Goal: Task Accomplishment & Management: Manage account settings

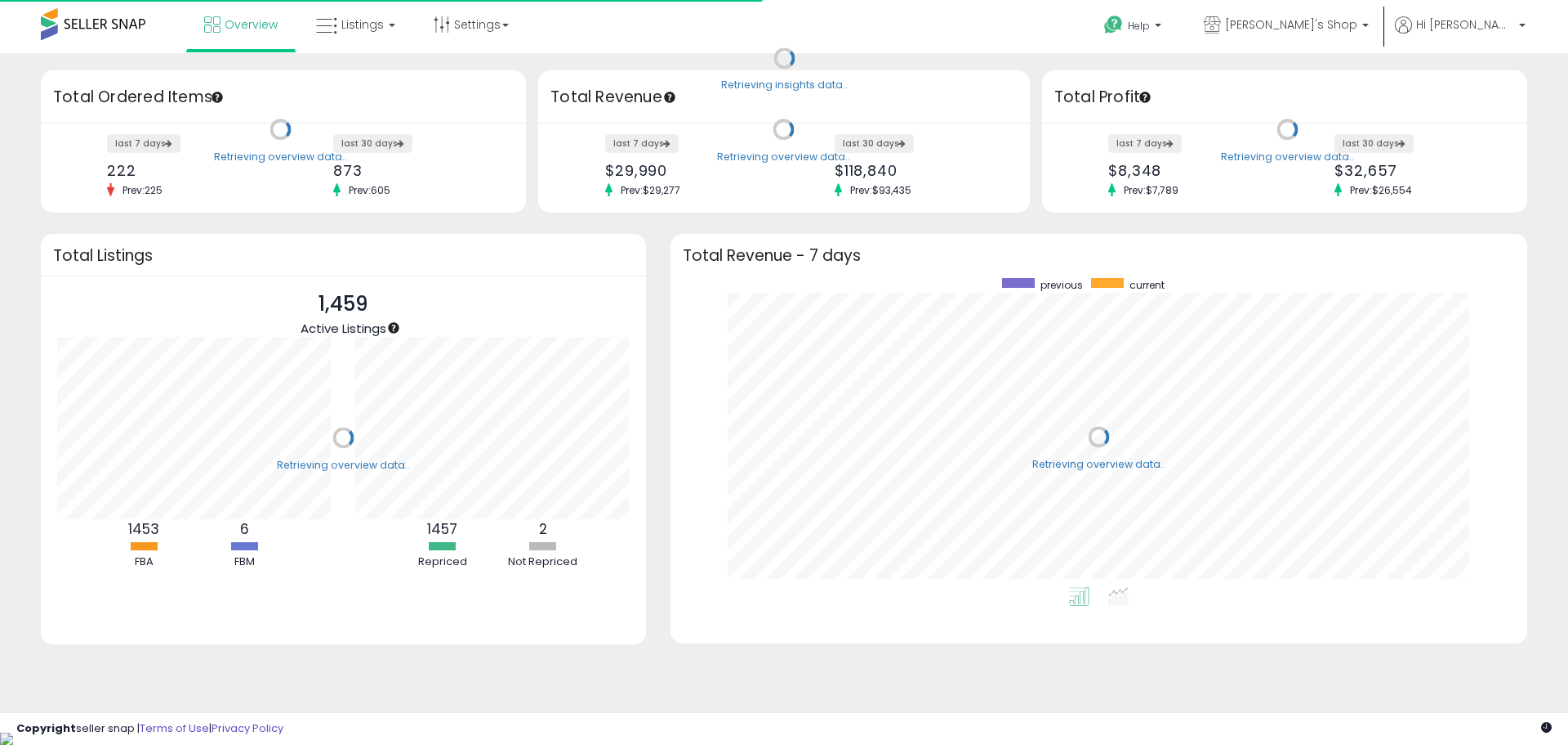
scroll to position [309, 824]
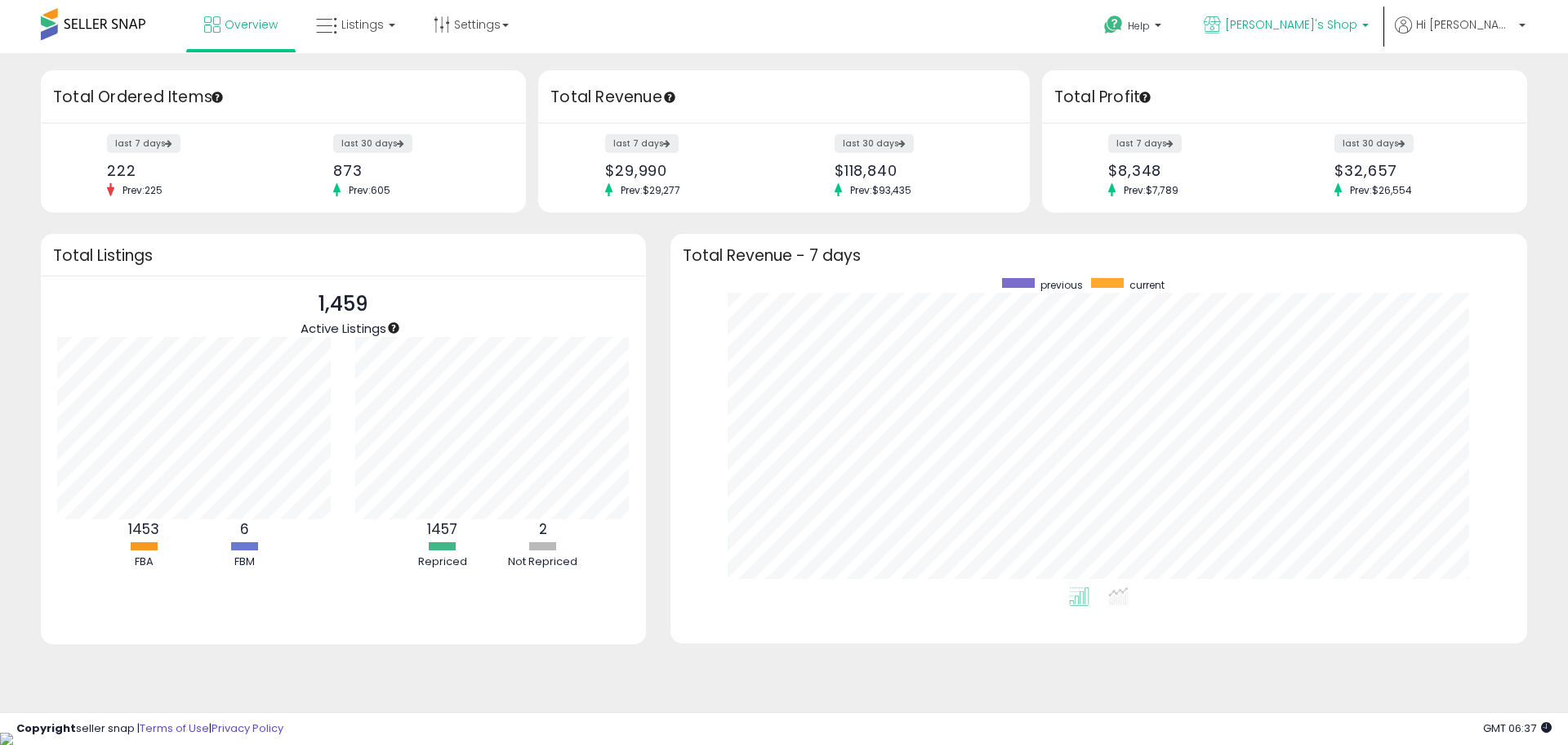
click at [1358, 32] on span "[PERSON_NAME]'s Shop" at bounding box center [1291, 25] width 132 height 17
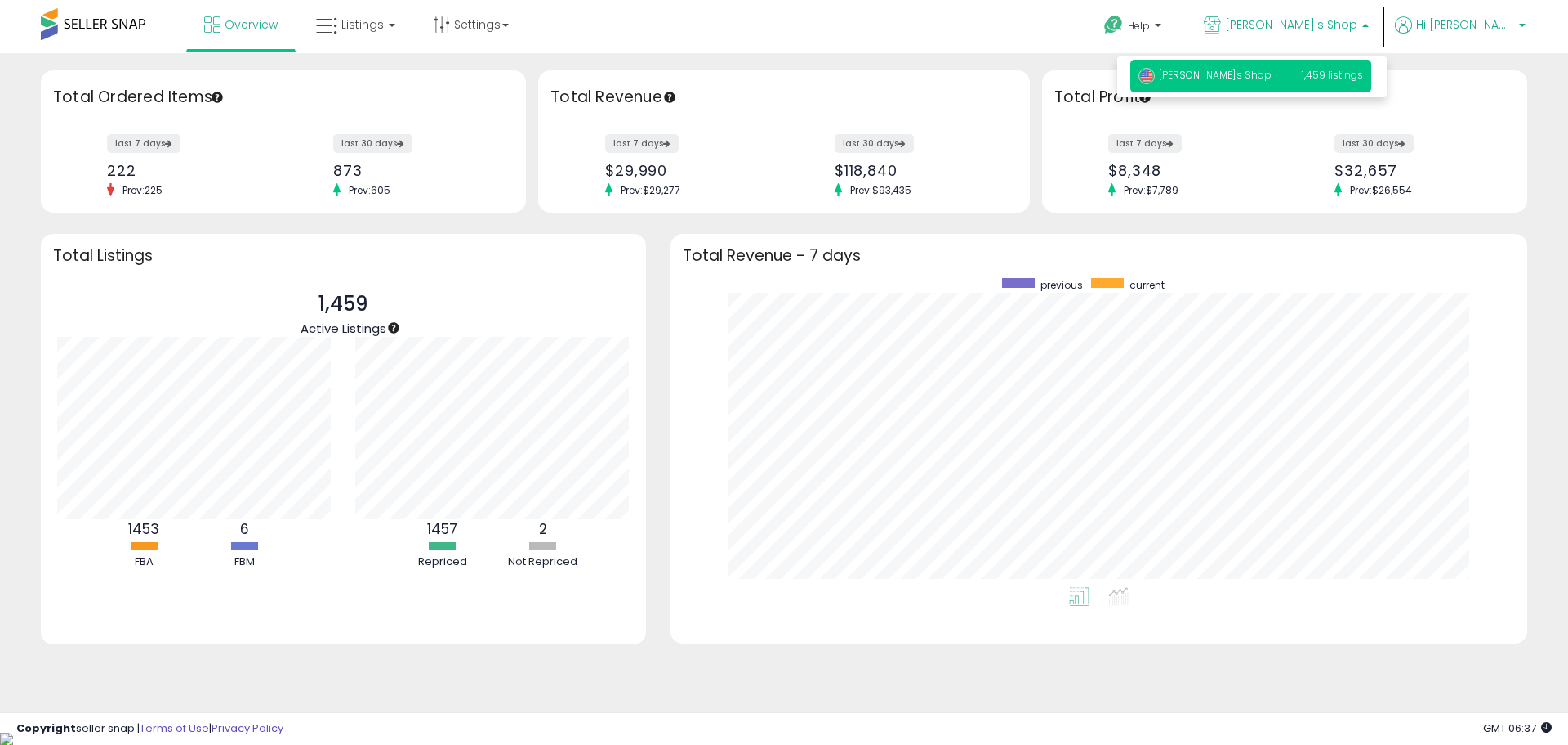
click at [1493, 33] on p "Hi [PERSON_NAME]" at bounding box center [1460, 26] width 131 height 20
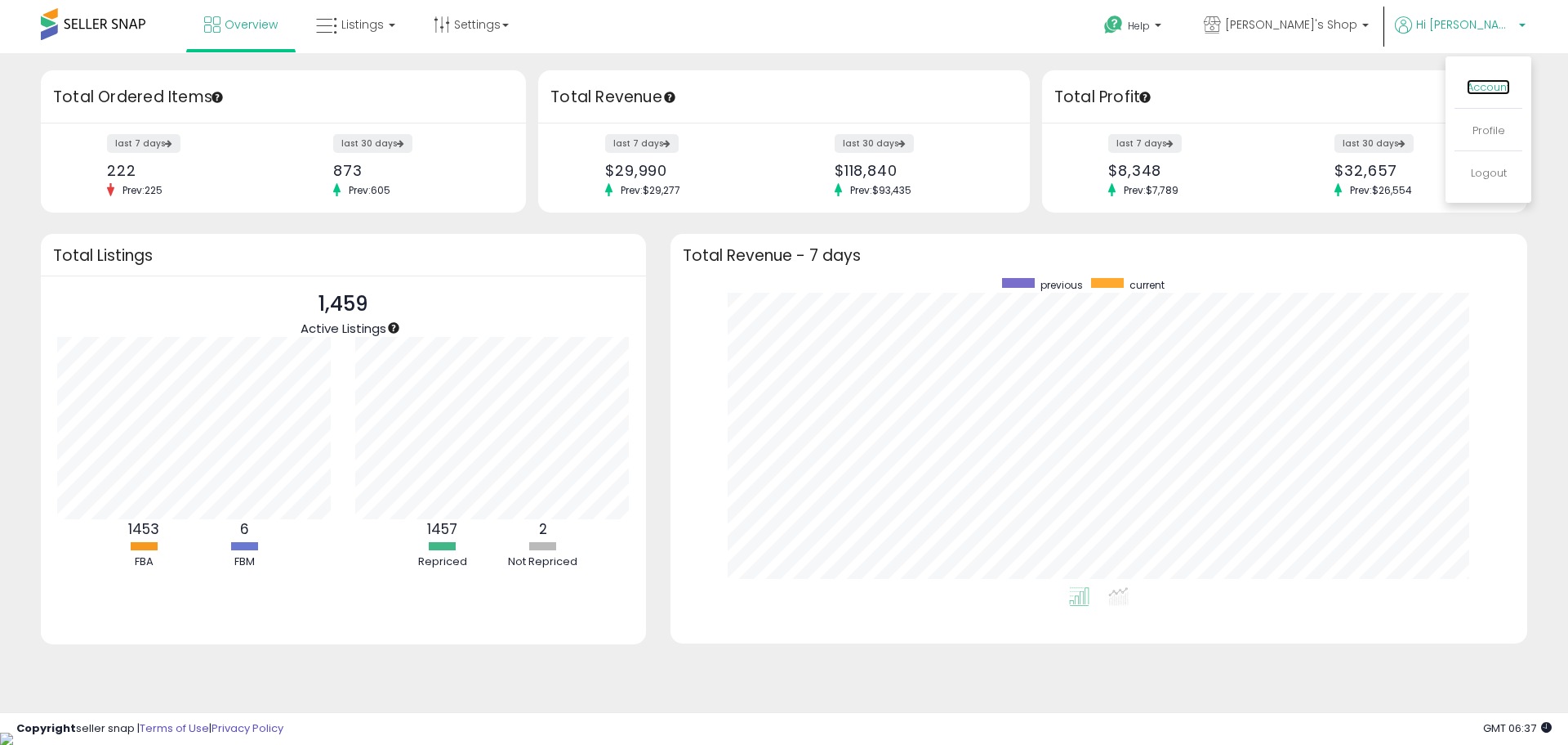
click at [1475, 93] on link "Account" at bounding box center [1488, 87] width 43 height 16
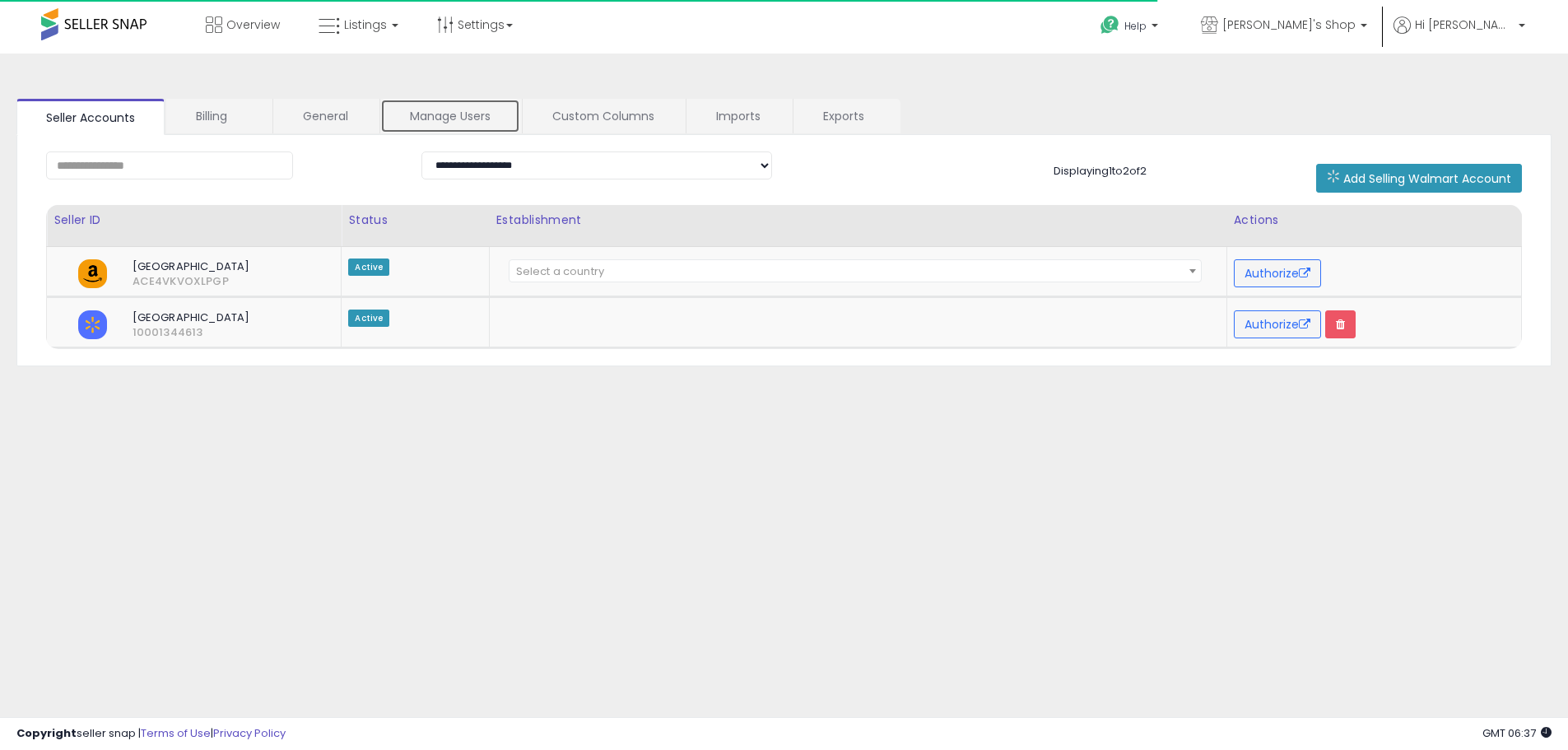
click at [450, 106] on link "Manage Users" at bounding box center [450, 116] width 140 height 34
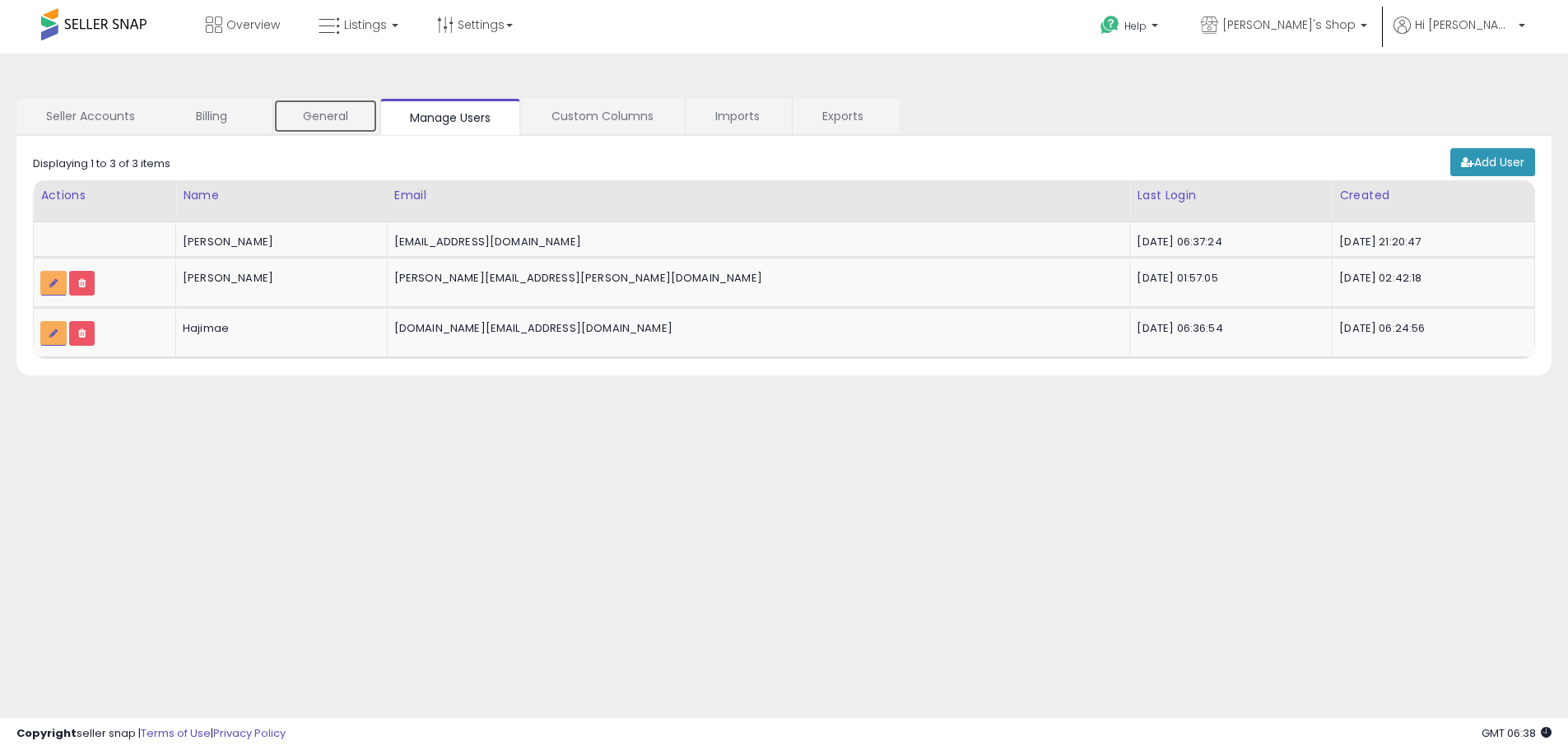
click at [292, 124] on link "General" at bounding box center [326, 116] width 104 height 34
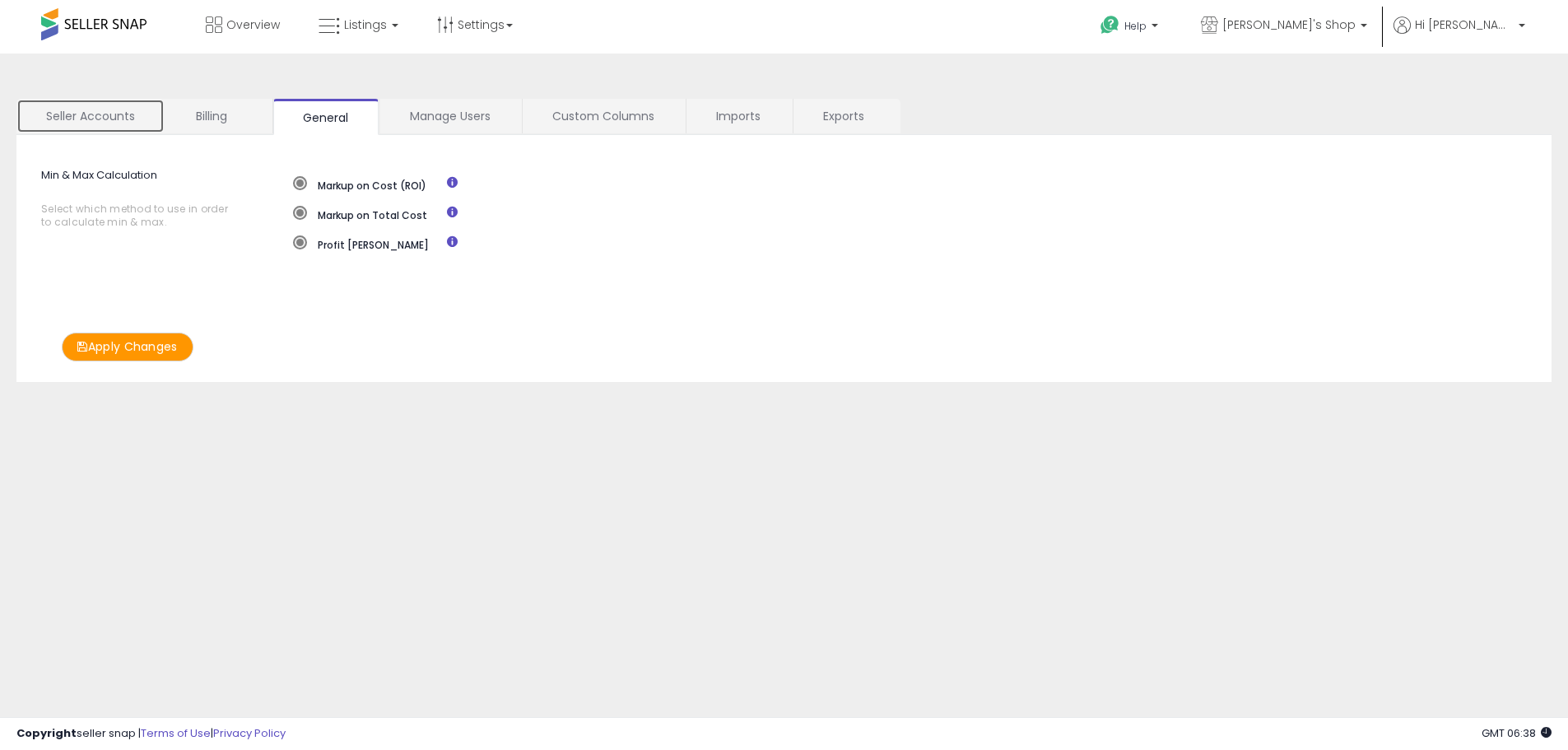
click at [116, 108] on link "Seller Accounts" at bounding box center [91, 116] width 148 height 34
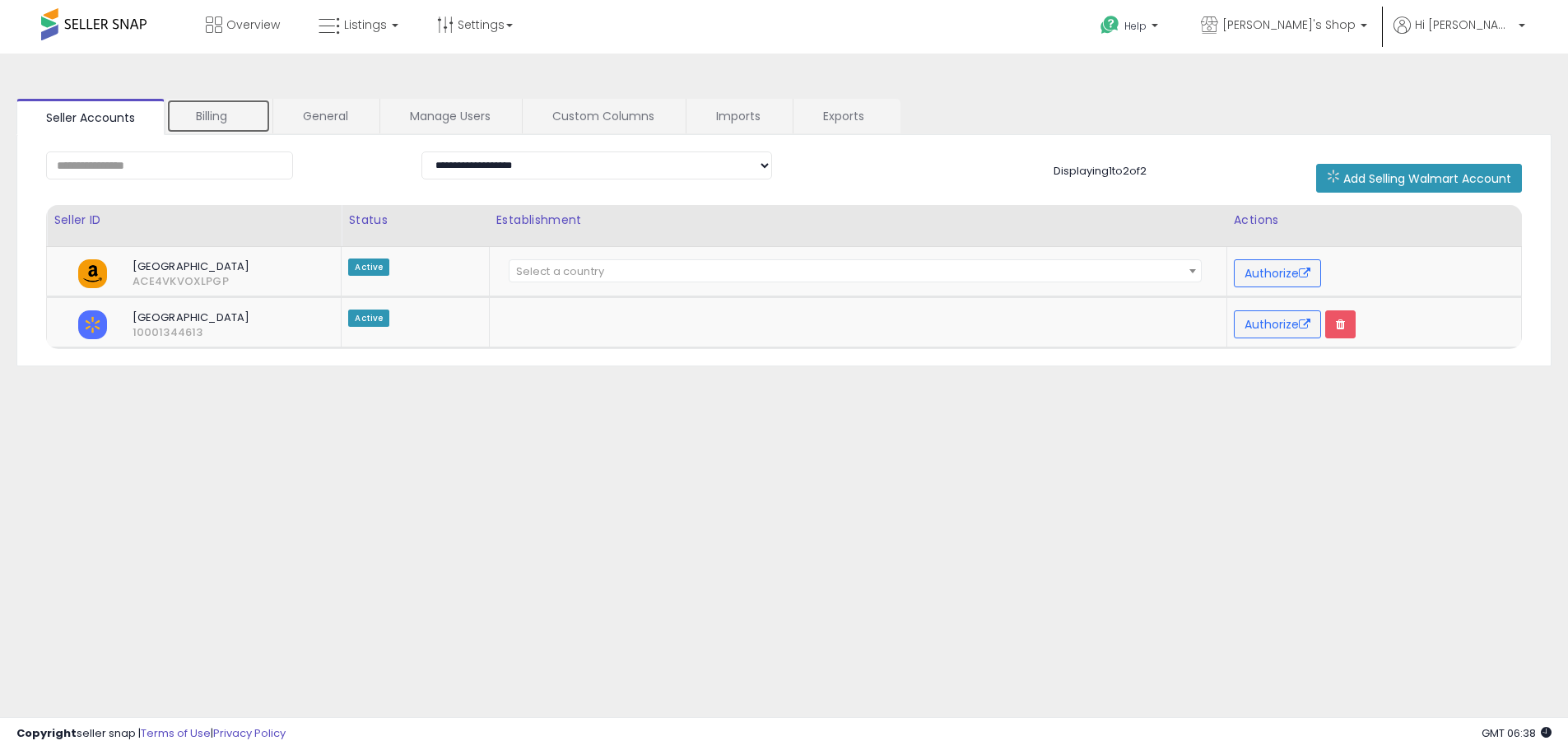
click at [214, 105] on link "Billing" at bounding box center [218, 116] width 104 height 34
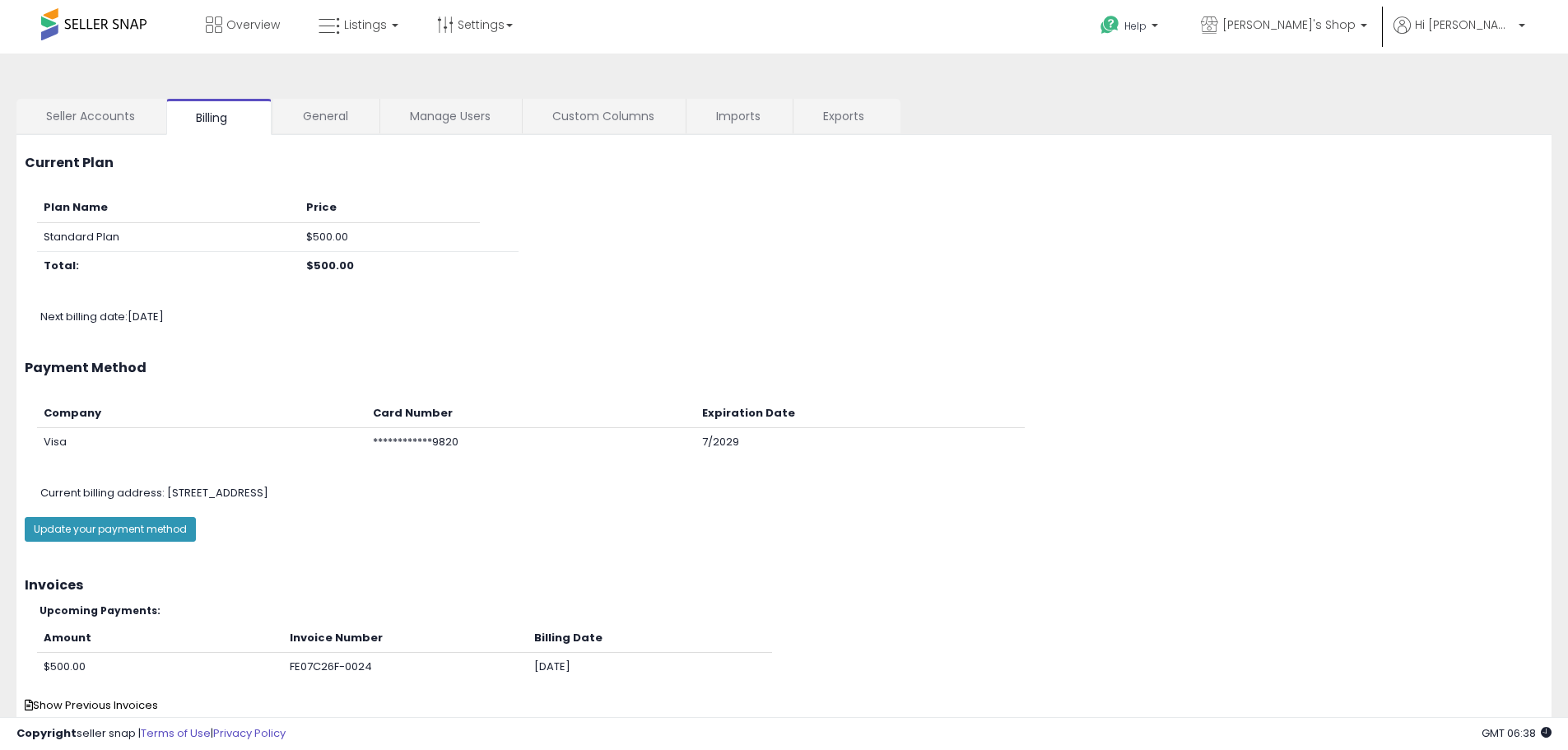
click at [108, 21] on span at bounding box center [94, 24] width 105 height 32
click at [230, 24] on span "Overview" at bounding box center [253, 25] width 54 height 17
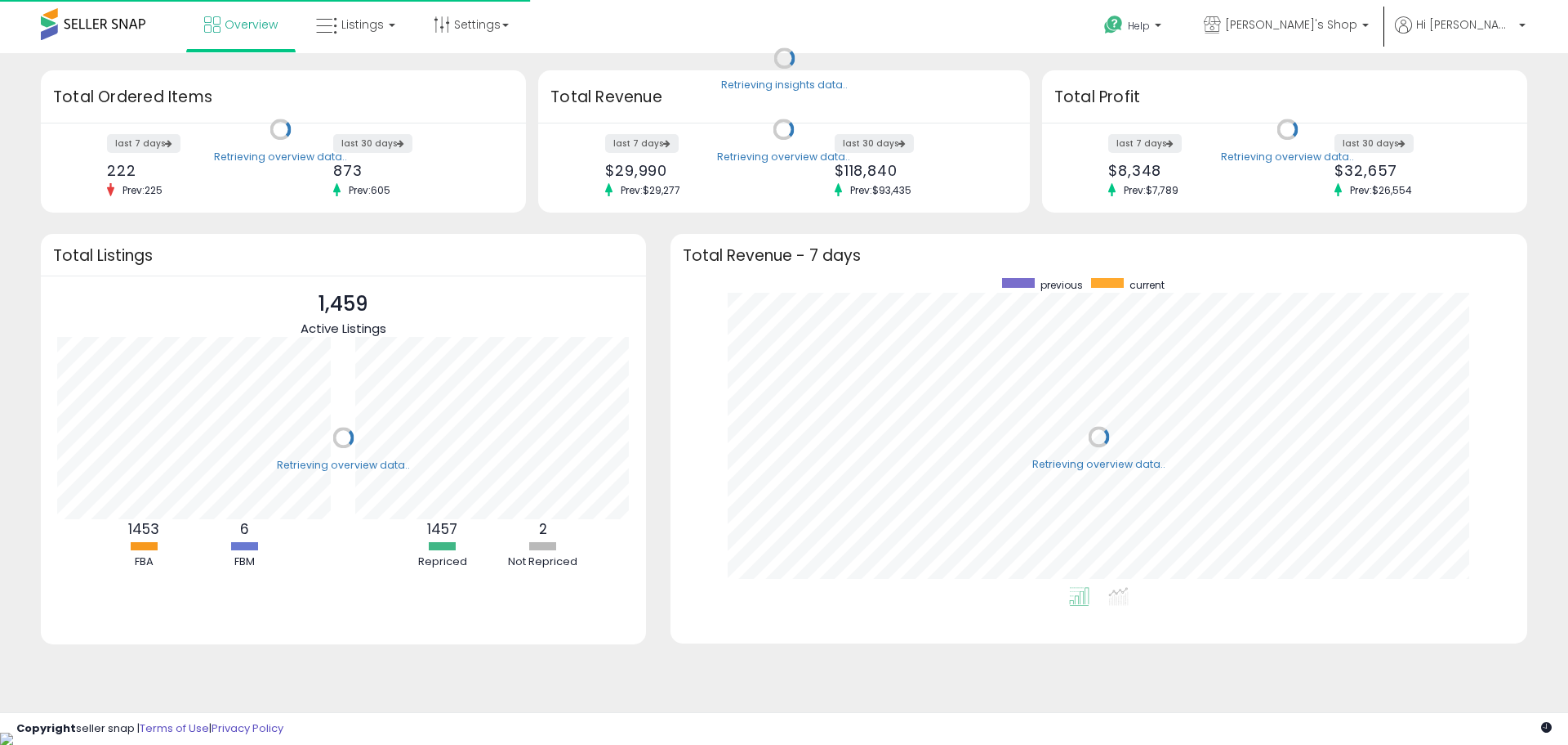
scroll to position [309, 824]
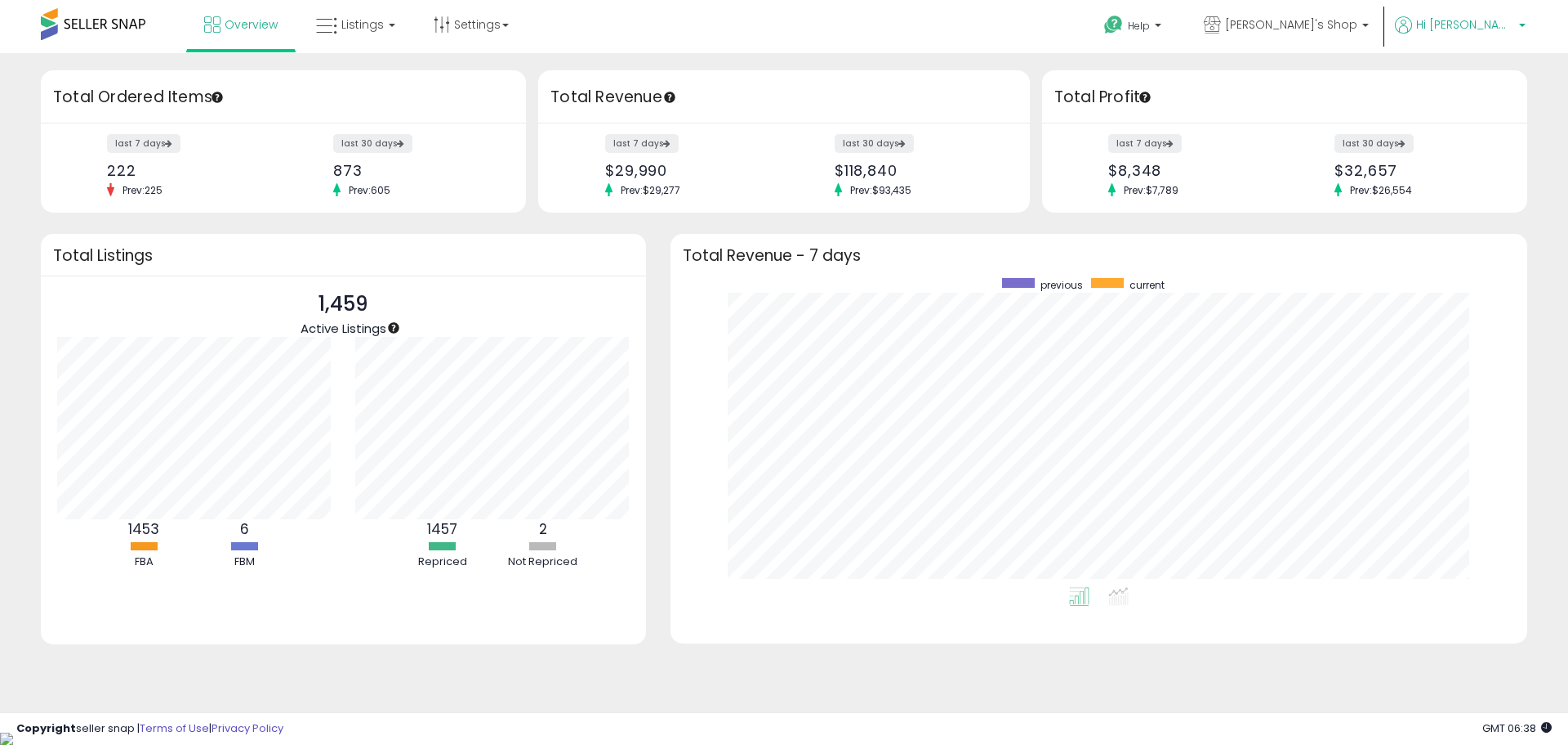
click at [1496, 31] on span "Hi [PERSON_NAME]" at bounding box center [1466, 25] width 98 height 17
click at [1502, 86] on link "Account" at bounding box center [1488, 87] width 43 height 16
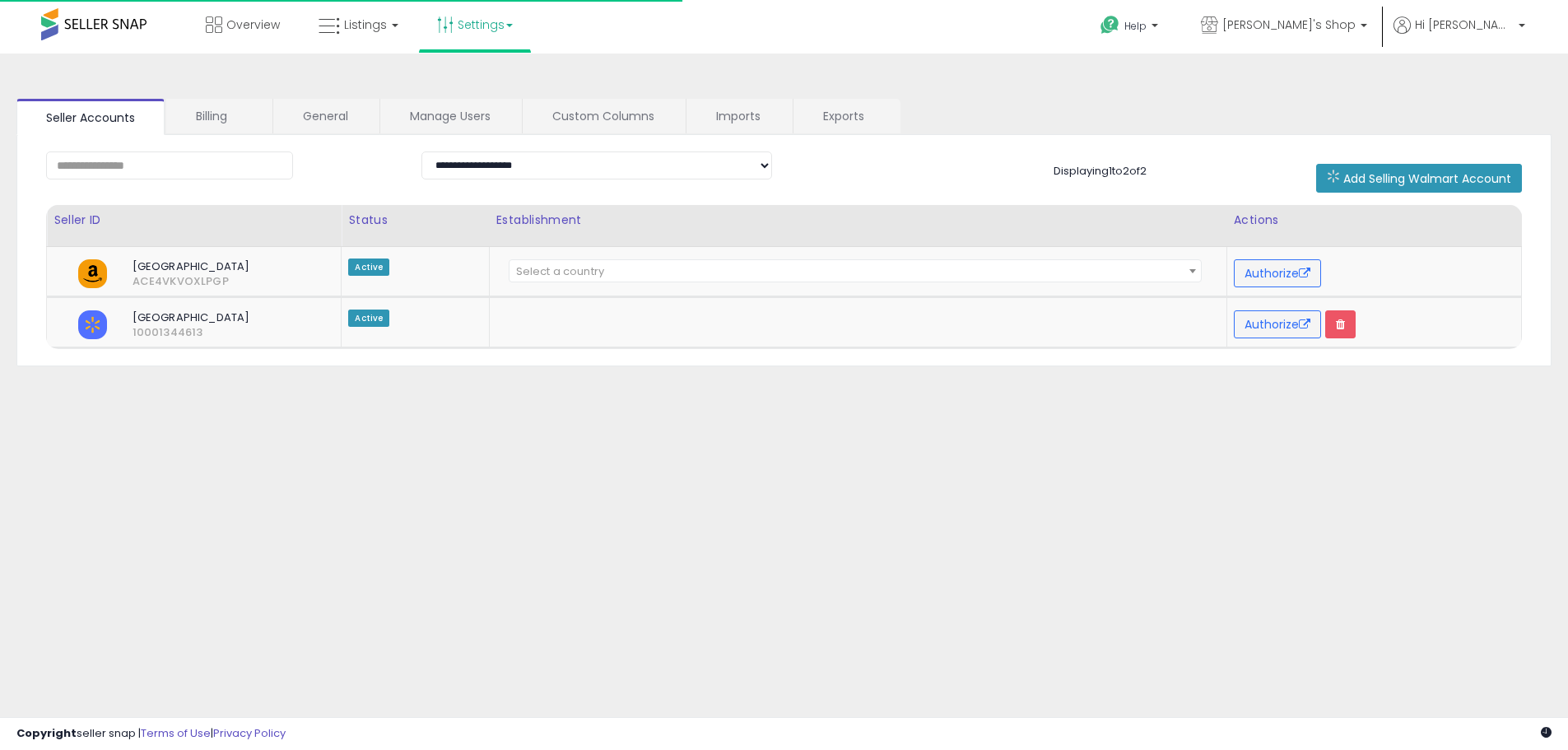
click at [465, 30] on link "Settings" at bounding box center [475, 25] width 101 height 49
click at [493, 83] on link "Store settings" at bounding box center [478, 84] width 74 height 16
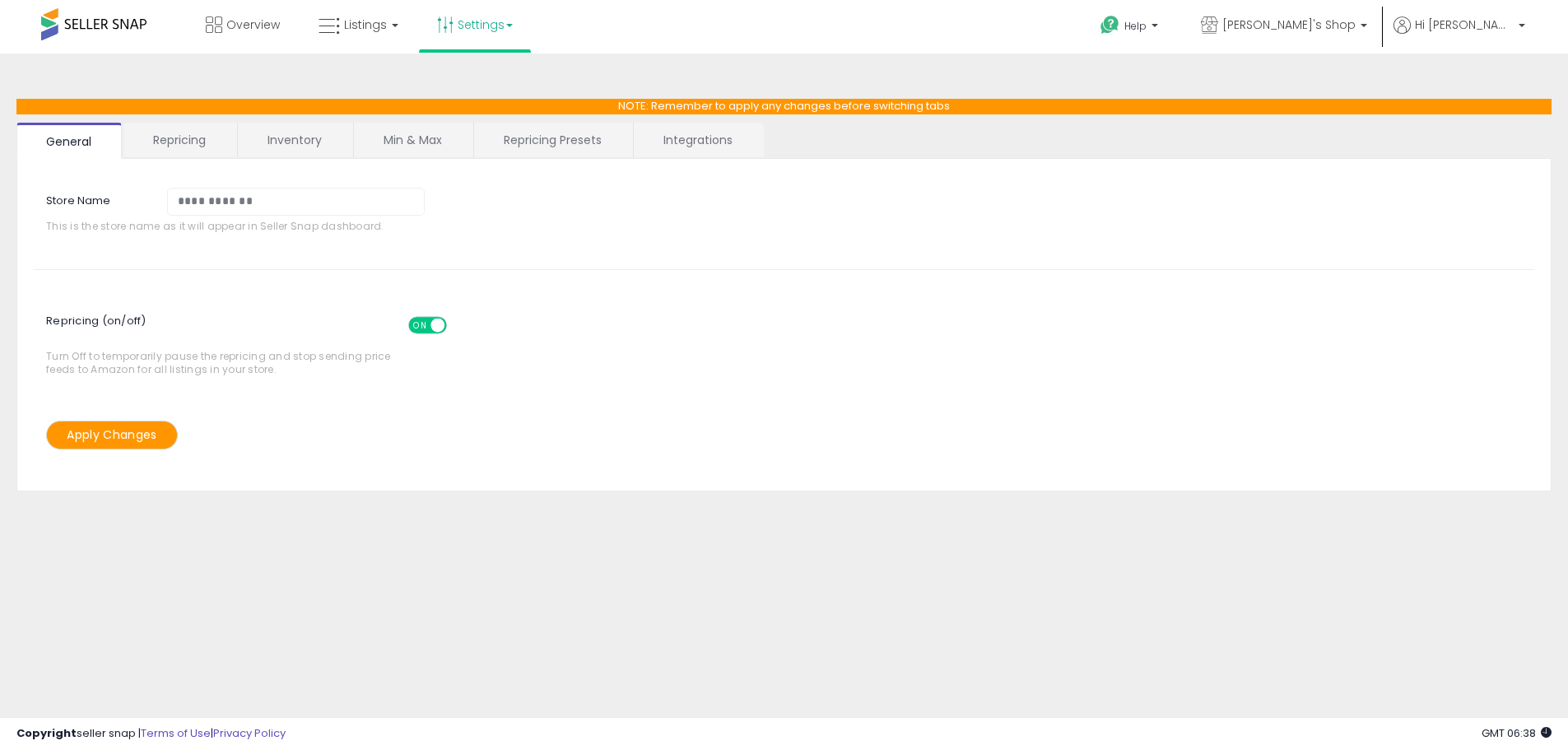
click at [454, 28] on link "Settings" at bounding box center [475, 25] width 101 height 49
click at [473, 125] on link "User settings" at bounding box center [475, 127] width 70 height 16
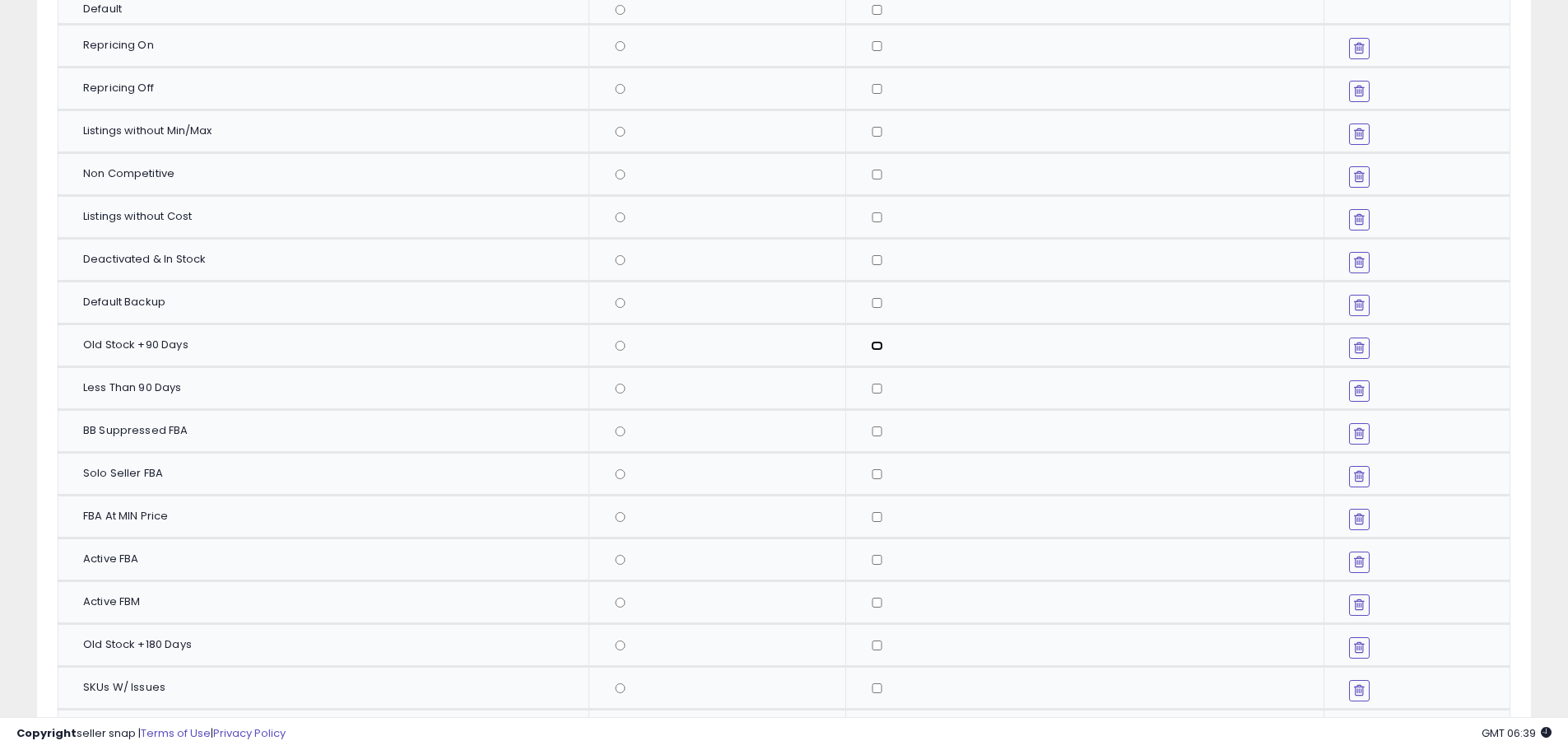
scroll to position [247, 0]
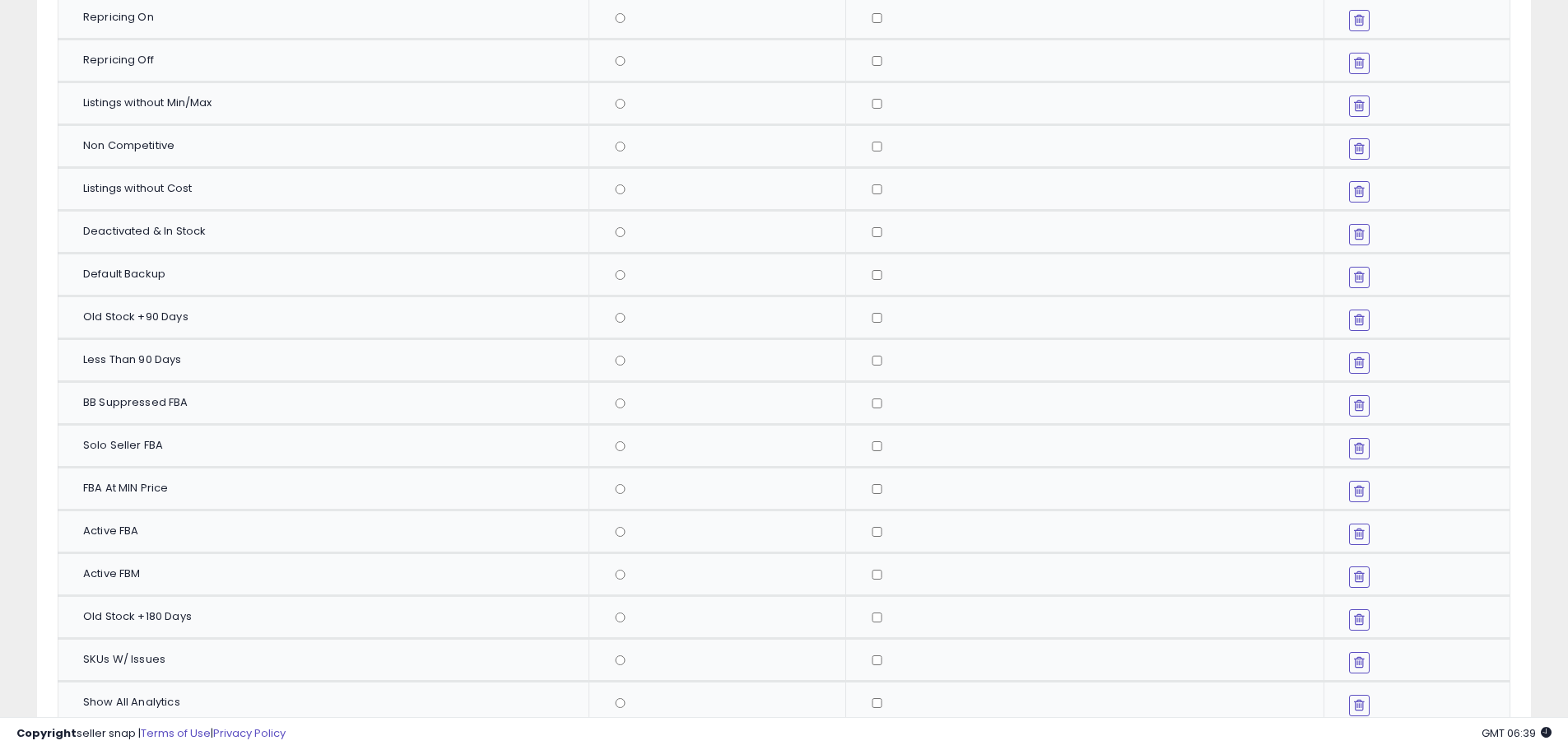
click at [879, 495] on td at bounding box center [1085, 489] width 478 height 42
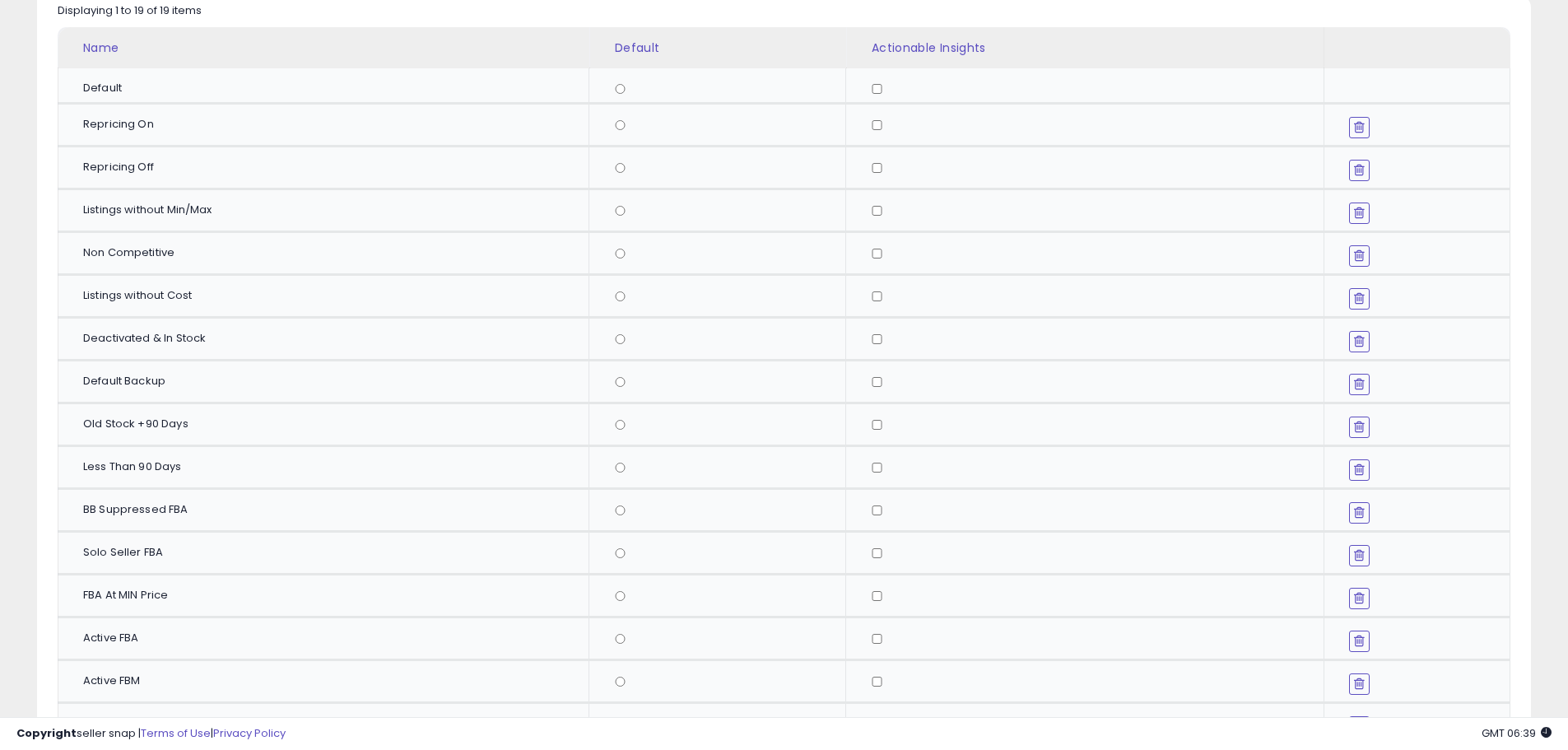
scroll to position [165, 0]
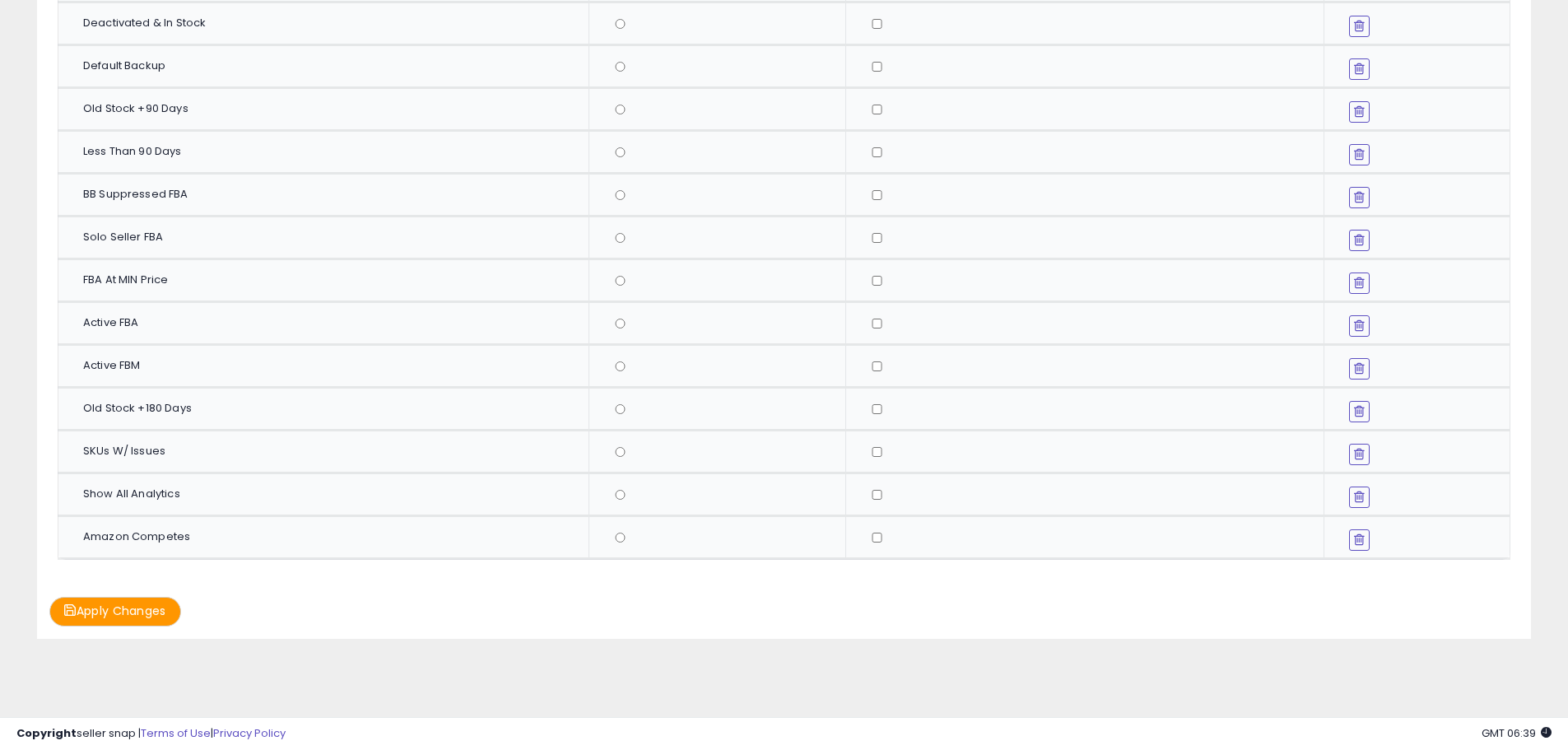
click at [177, 611] on button "Apply Changes" at bounding box center [115, 611] width 132 height 29
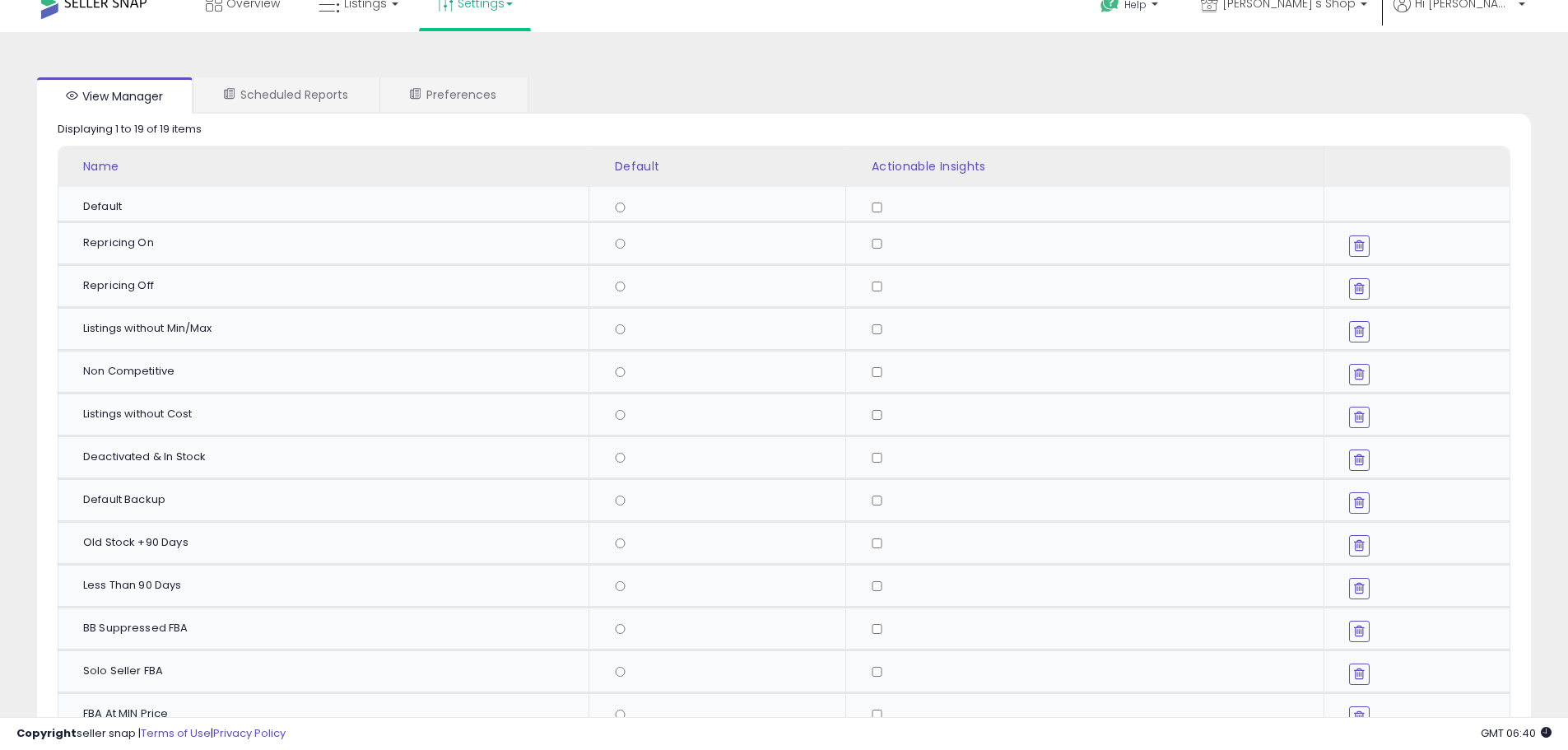
scroll to position [0, 0]
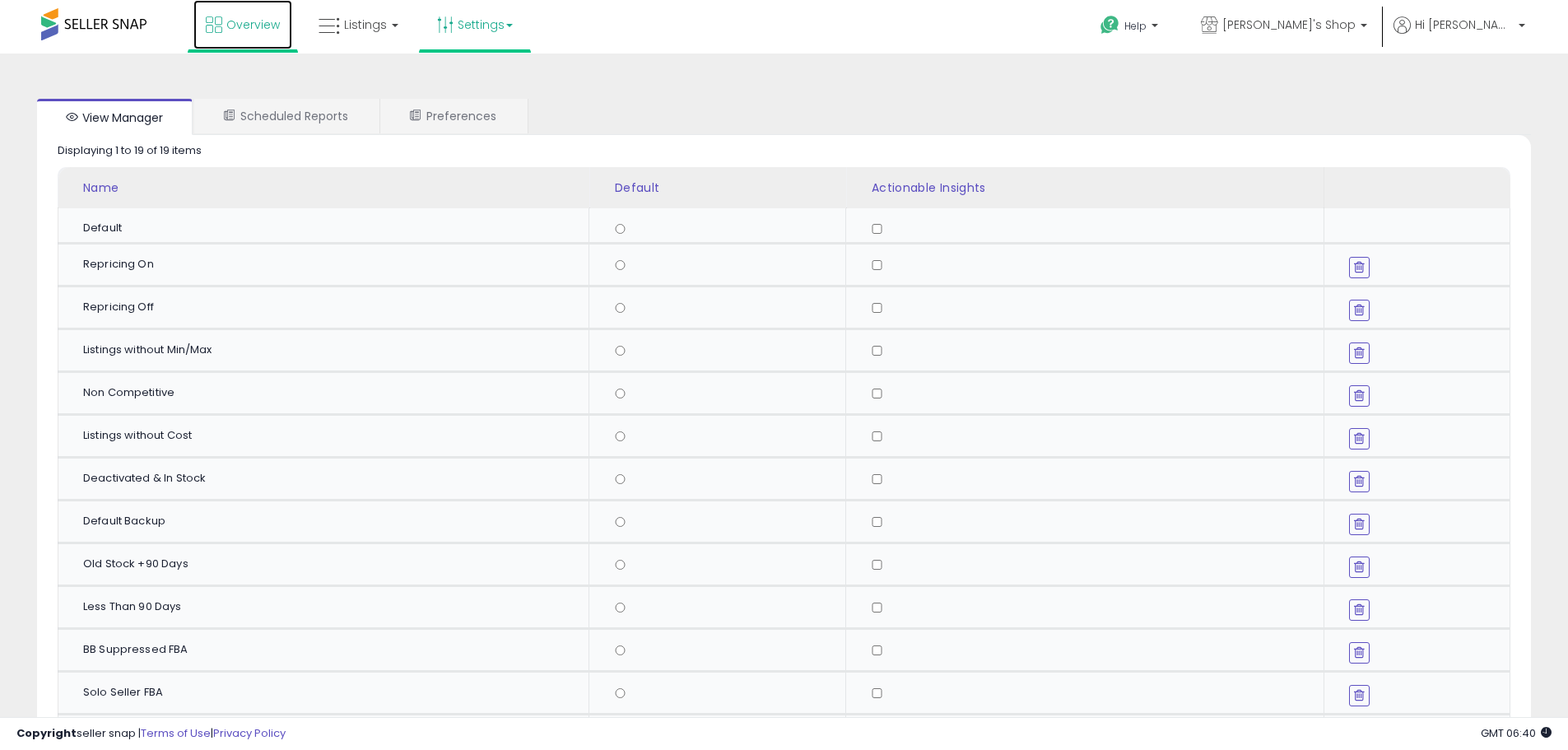
click at [241, 35] on link "Overview" at bounding box center [243, 25] width 99 height 49
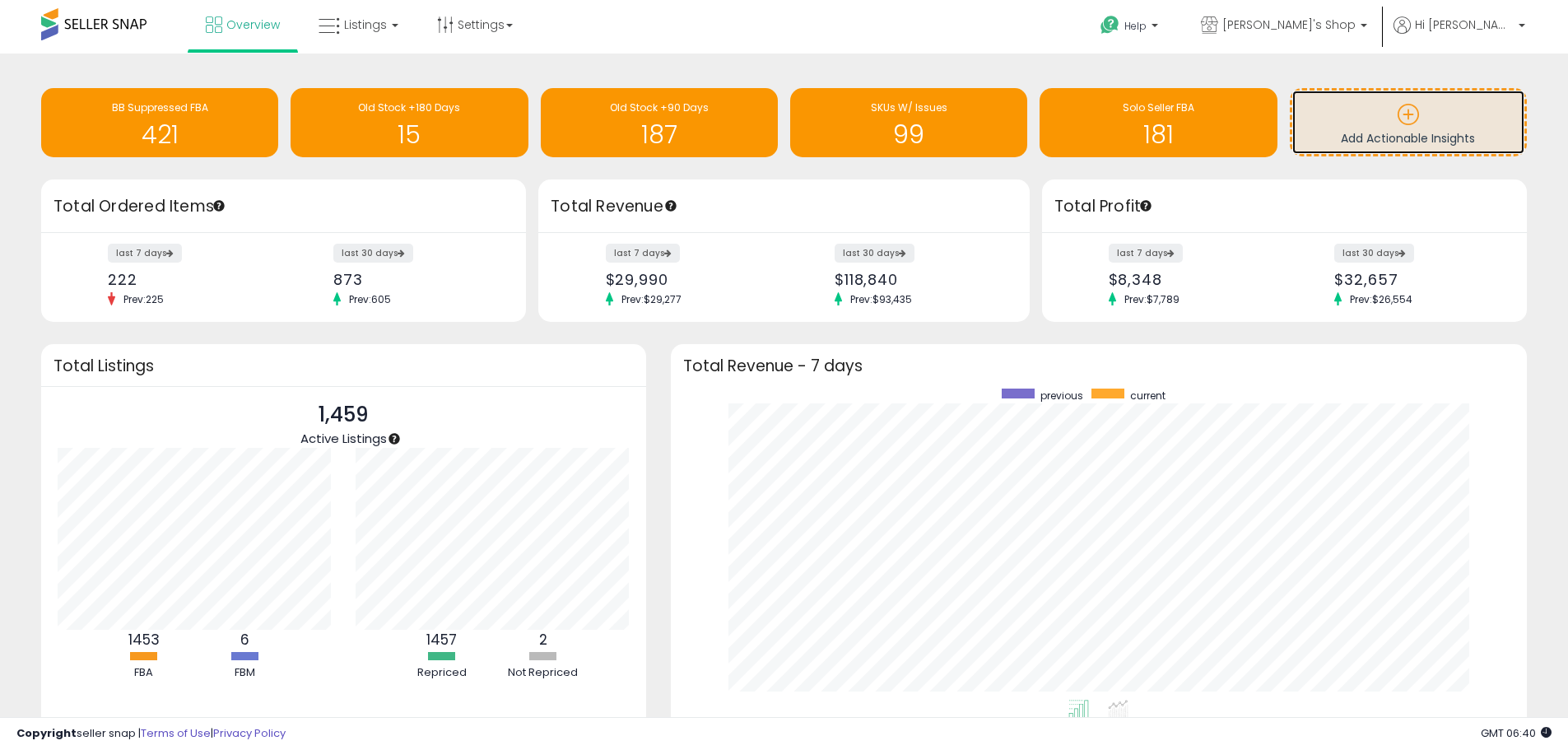
click at [1433, 121] on p at bounding box center [1408, 117] width 215 height 28
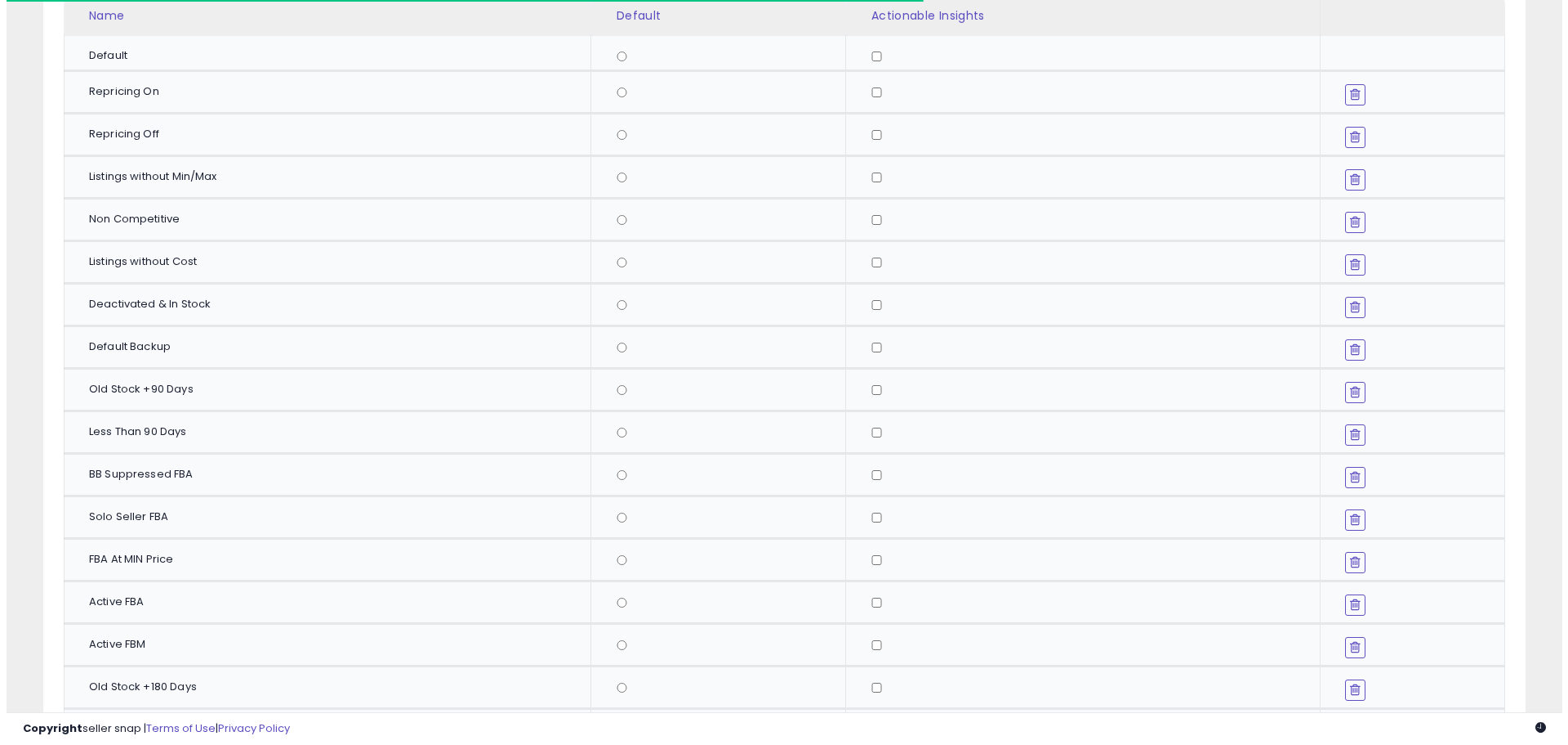
scroll to position [452, 0]
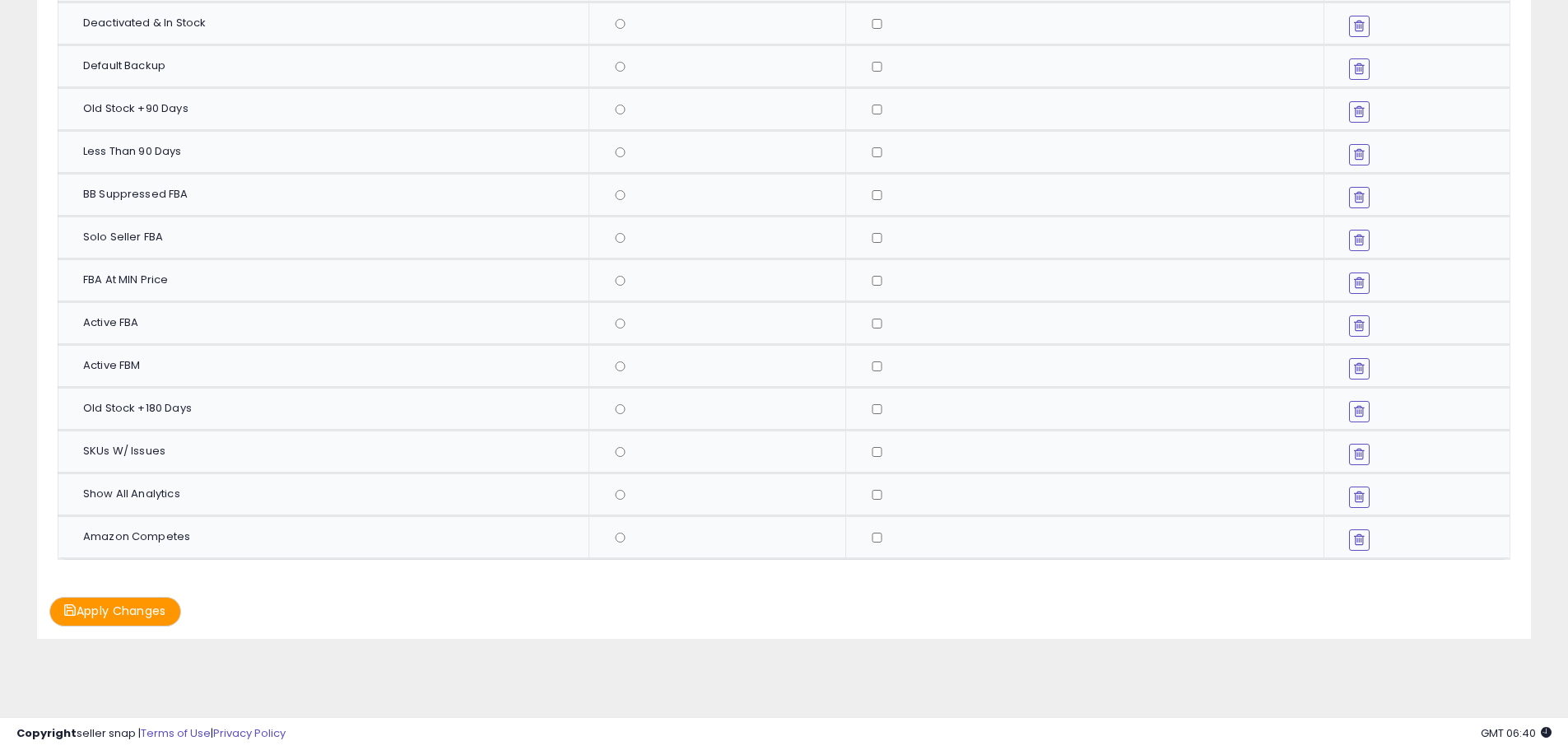
click at [66, 620] on button "Apply Changes" at bounding box center [115, 611] width 132 height 29
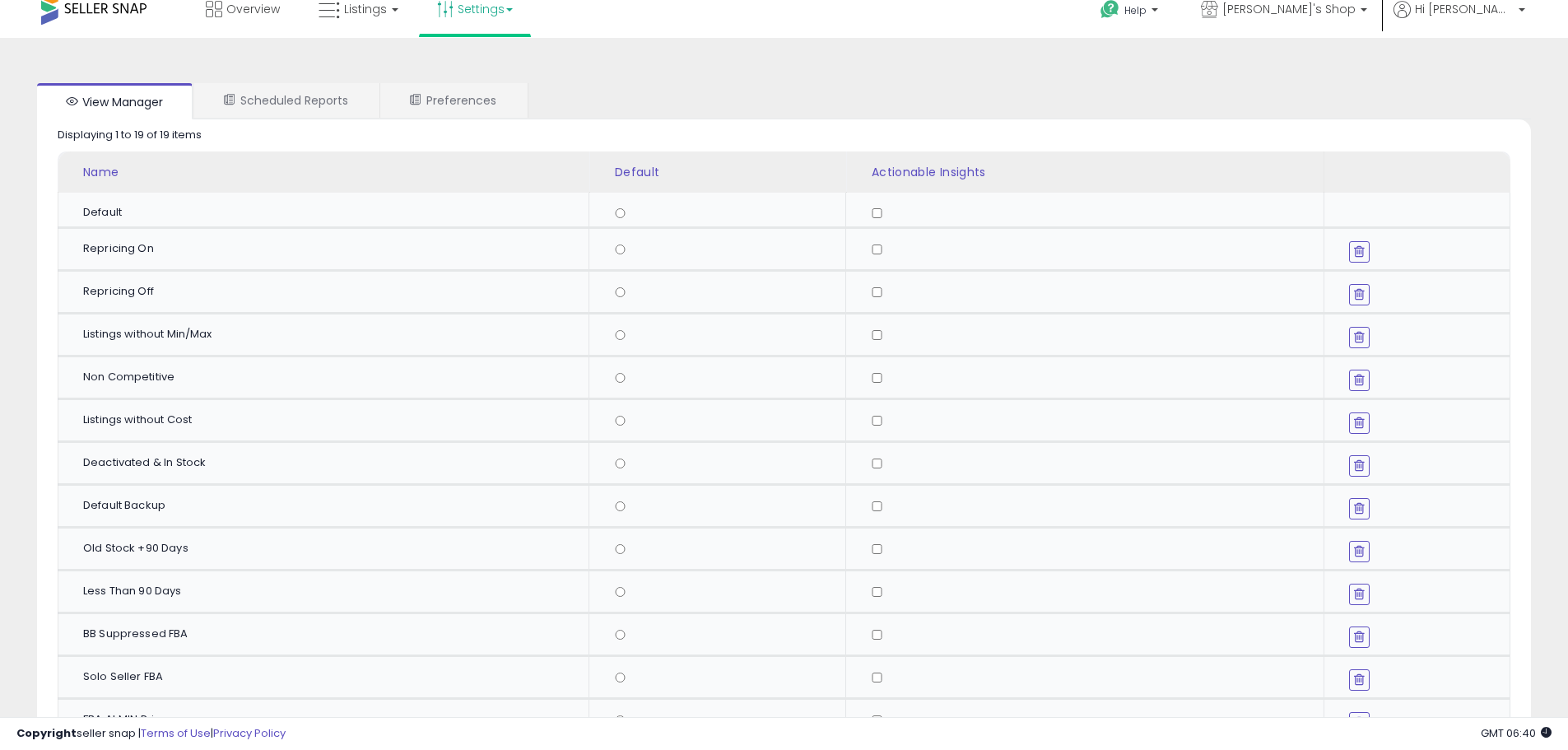
scroll to position [0, 0]
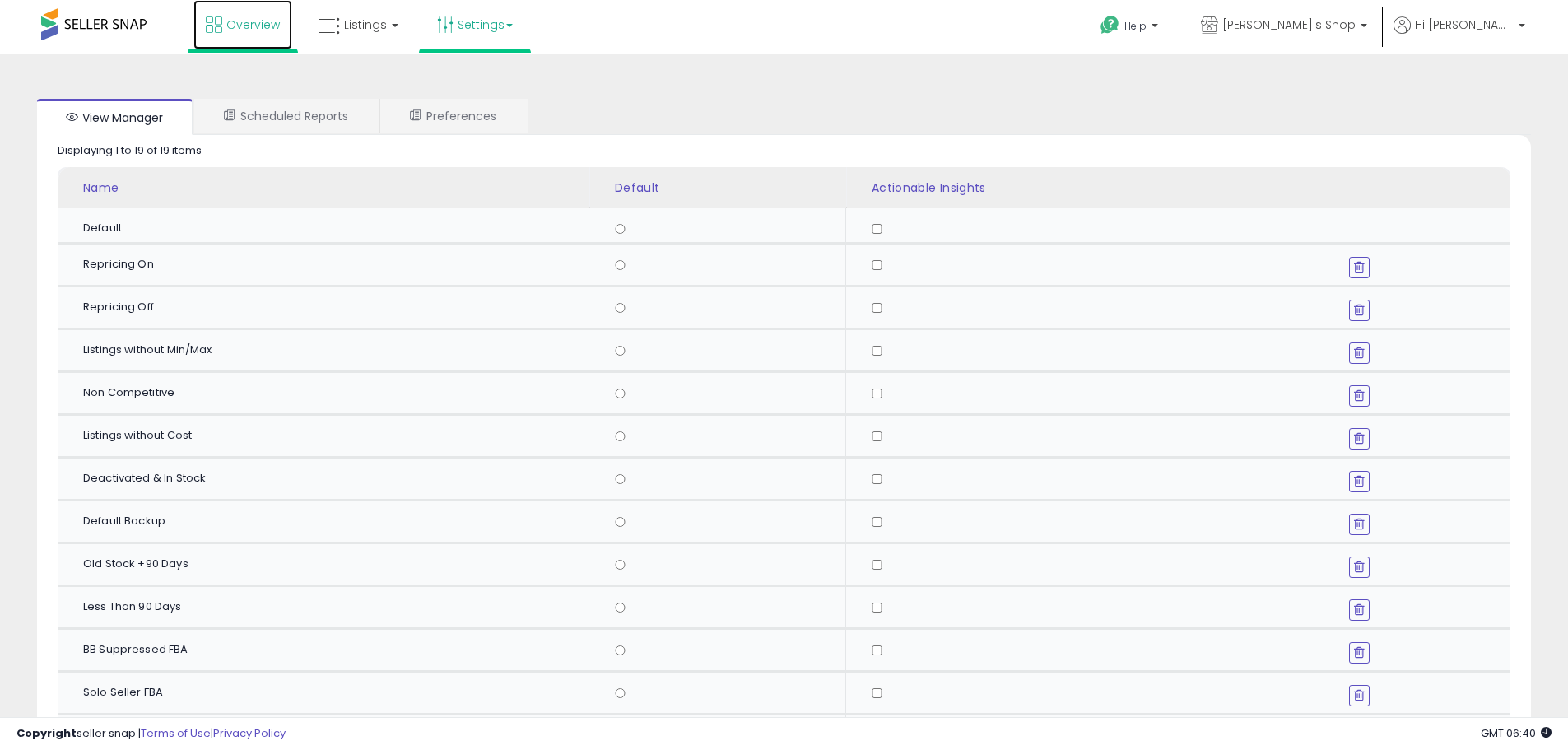
click at [237, 31] on span "Overview" at bounding box center [253, 25] width 54 height 17
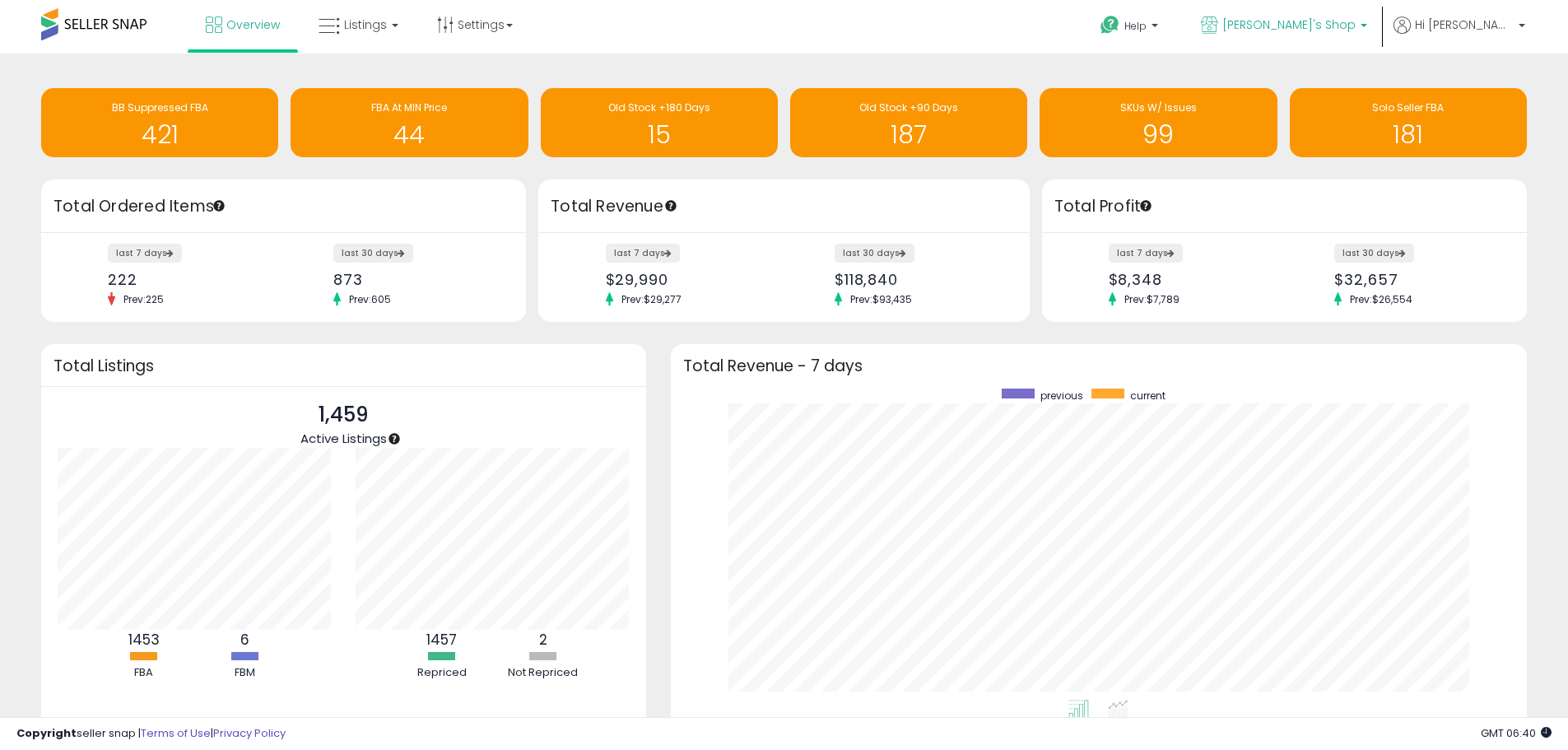
click at [1356, 17] on span "[PERSON_NAME]'s Shop" at bounding box center [1289, 25] width 133 height 17
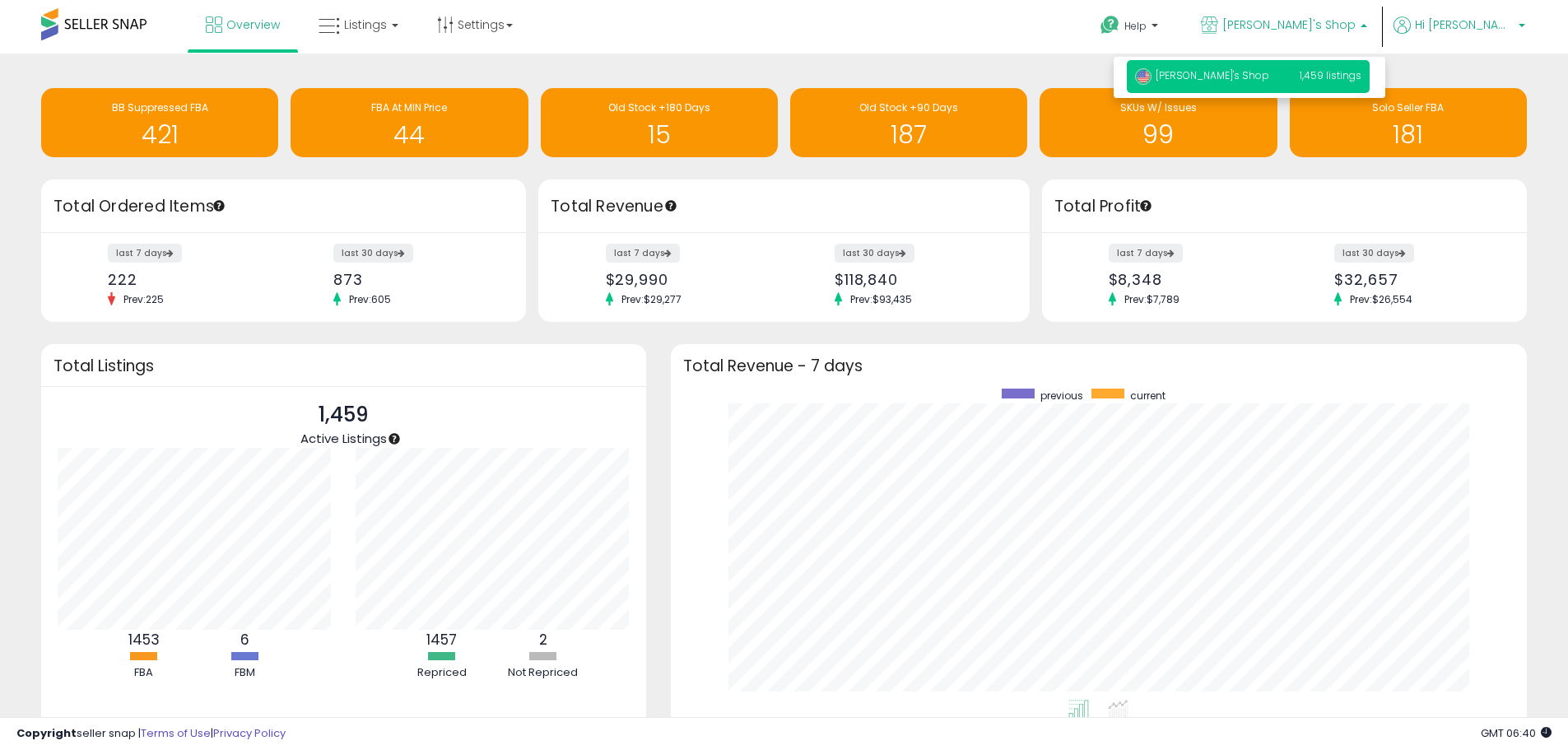
click at [1517, 19] on p "Hi [PERSON_NAME]" at bounding box center [1459, 26] width 132 height 20
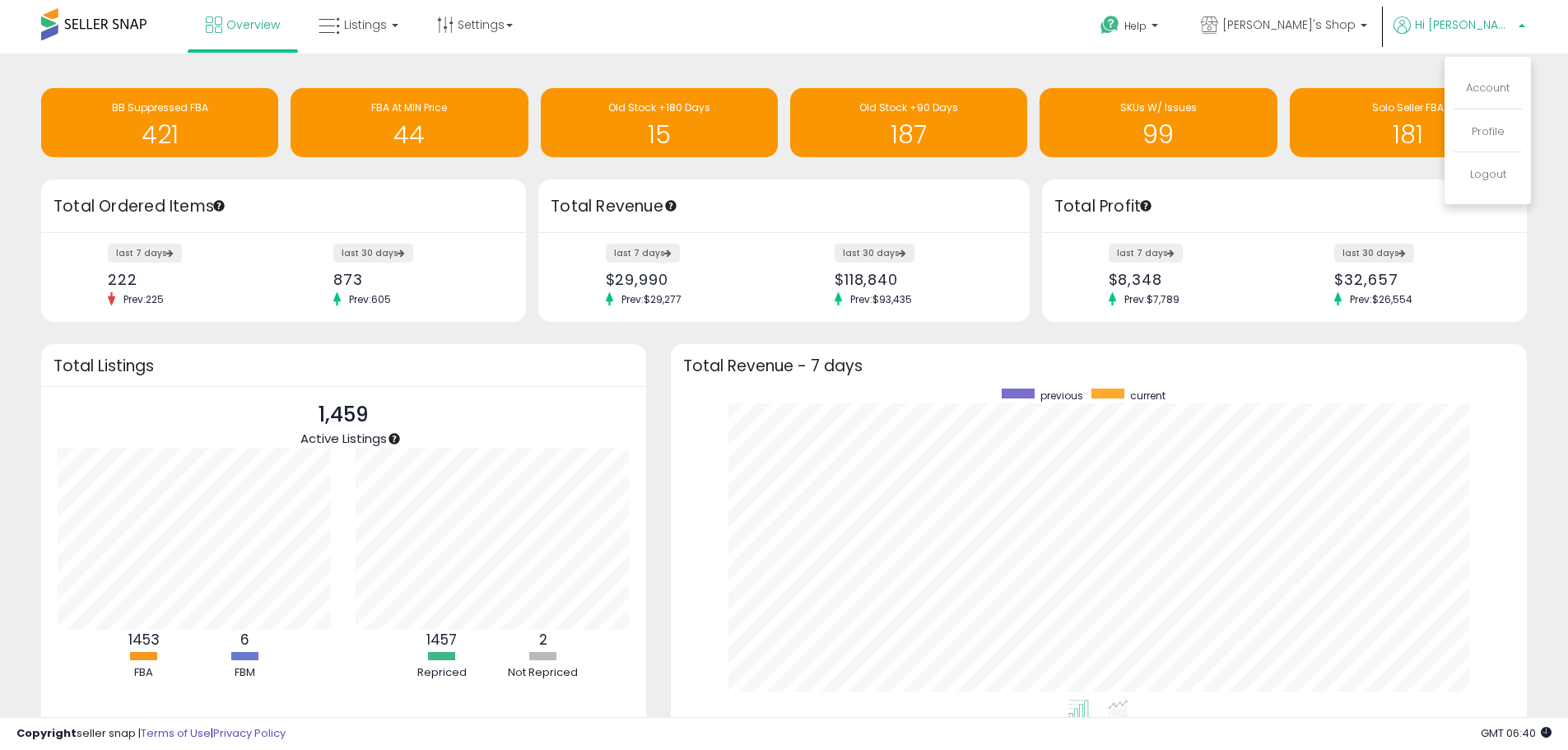
click at [1508, 79] on li "Account" at bounding box center [1488, 88] width 68 height 41
click at [1508, 83] on link "Account" at bounding box center [1488, 87] width 43 height 16
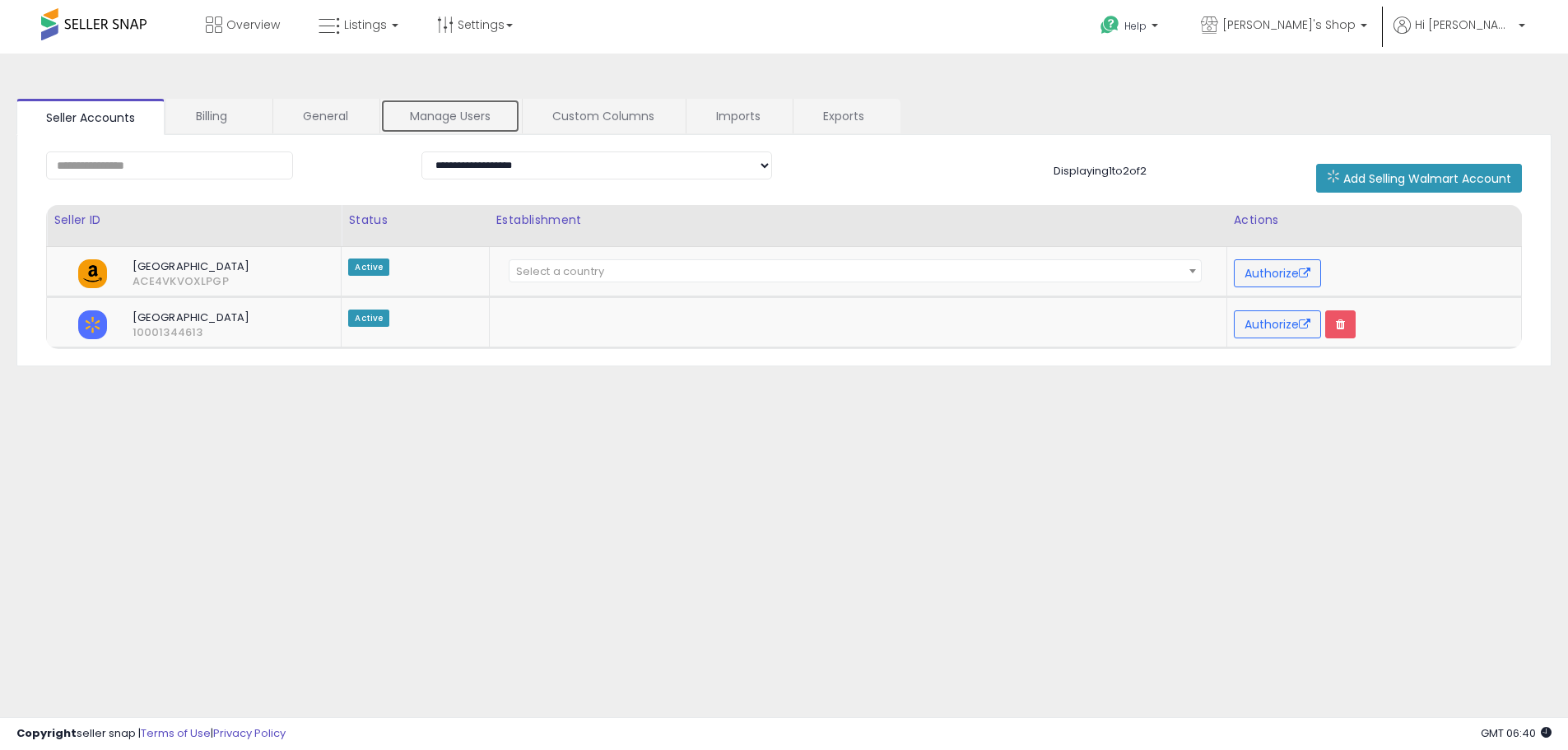
click at [466, 126] on link "Manage Users" at bounding box center [450, 116] width 140 height 34
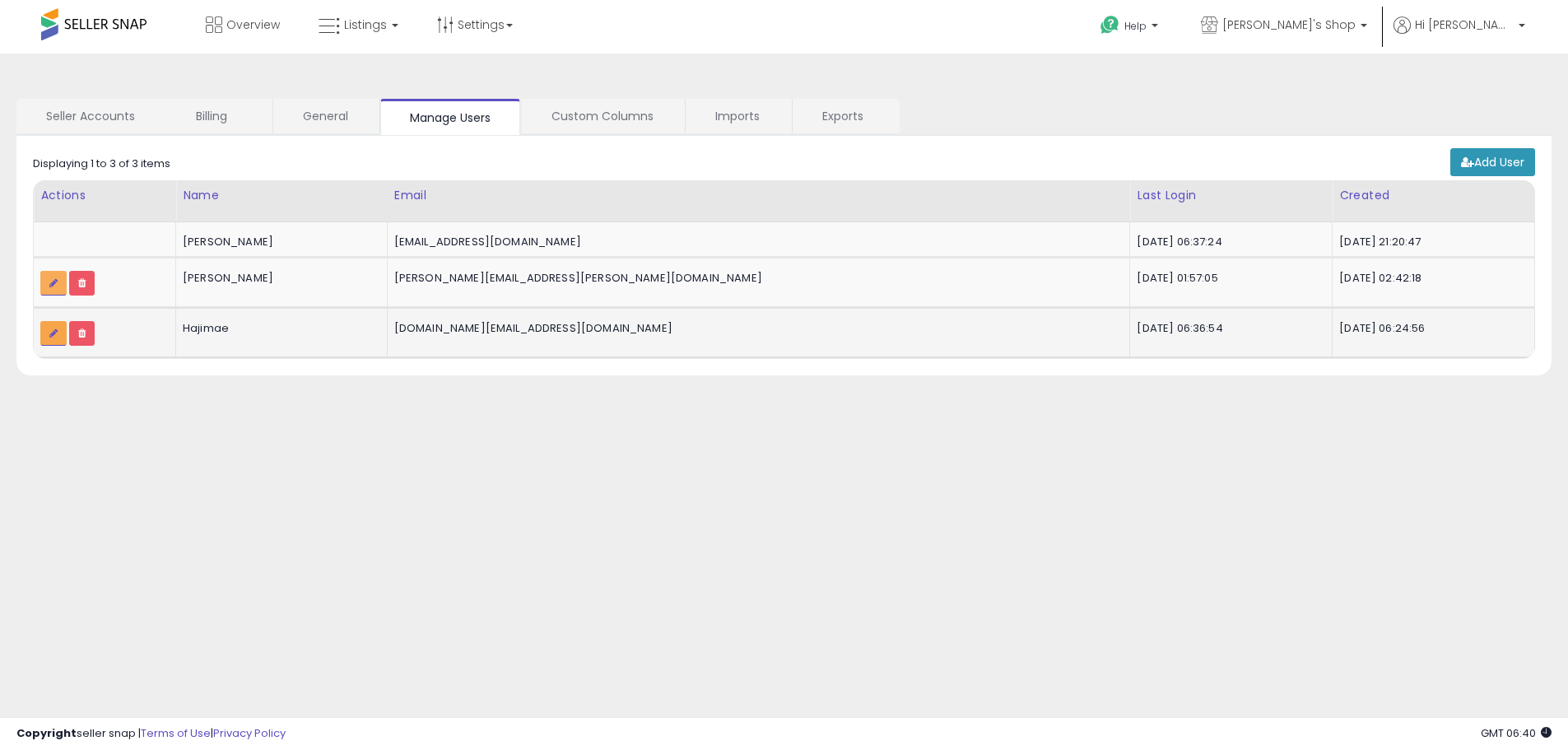
click at [49, 334] on icon at bounding box center [53, 333] width 8 height 10
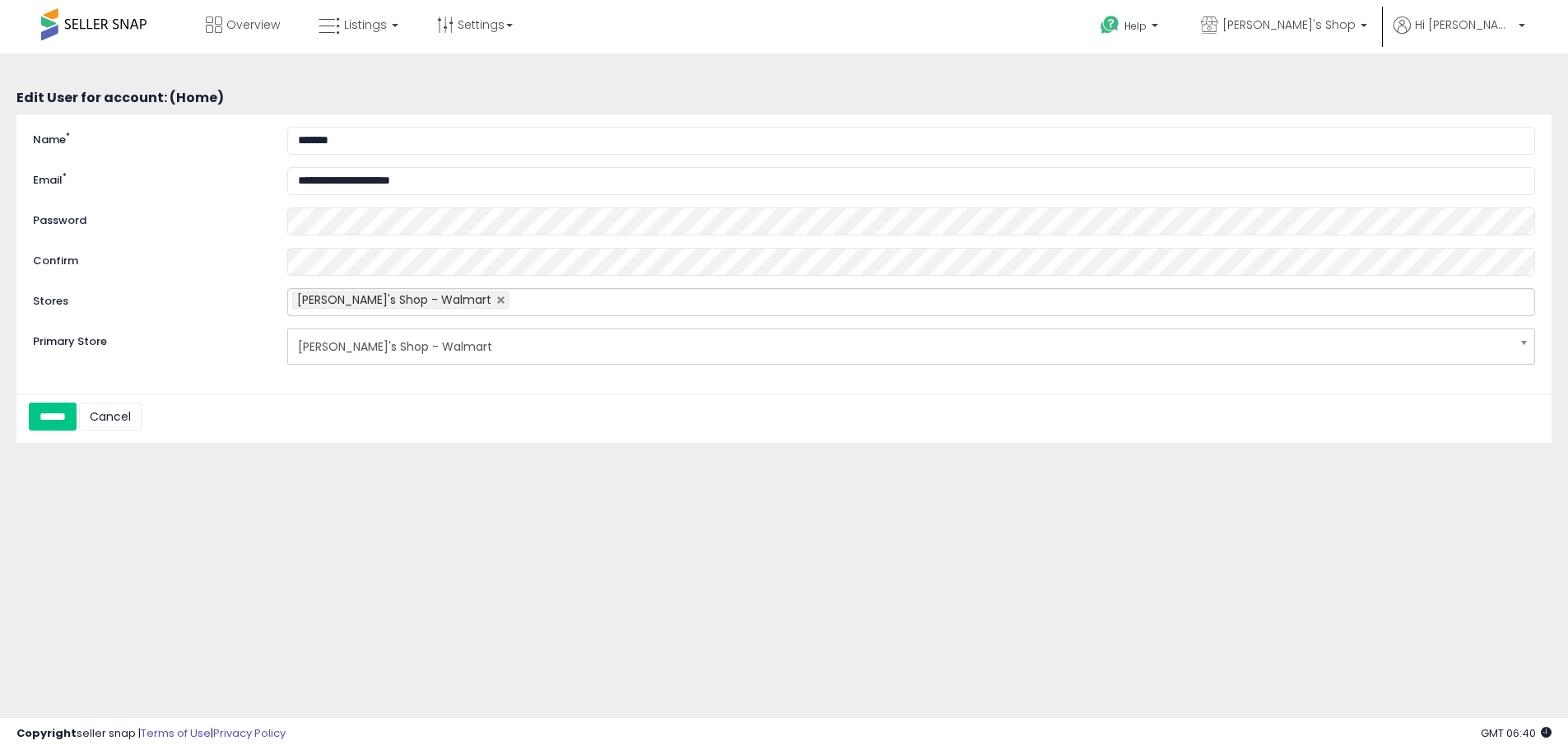
click at [369, 301] on span "[PERSON_NAME]'s Shop - Walmart" at bounding box center [395, 299] width 194 height 17
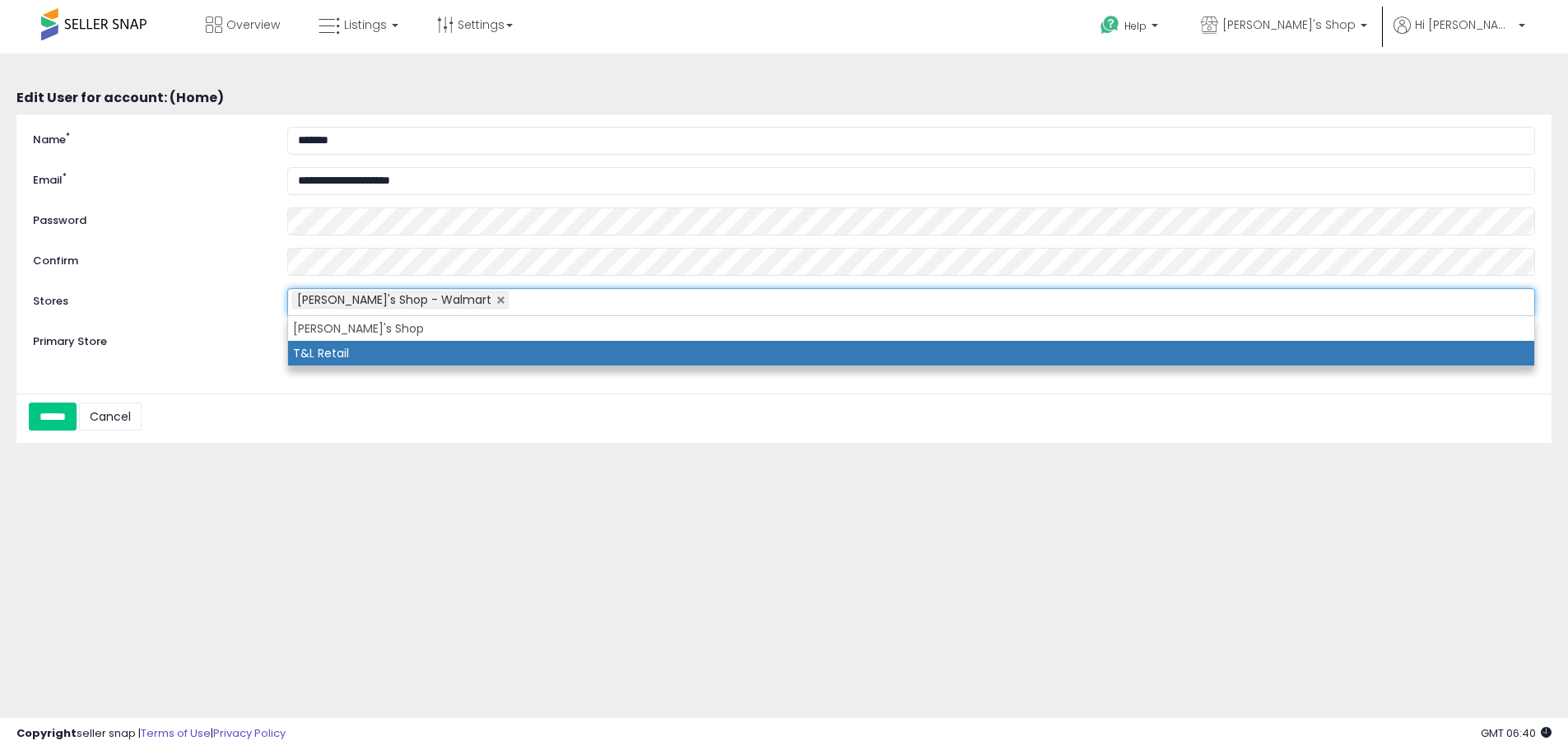
click at [374, 344] on li "T&L Retail" at bounding box center [911, 353] width 1247 height 25
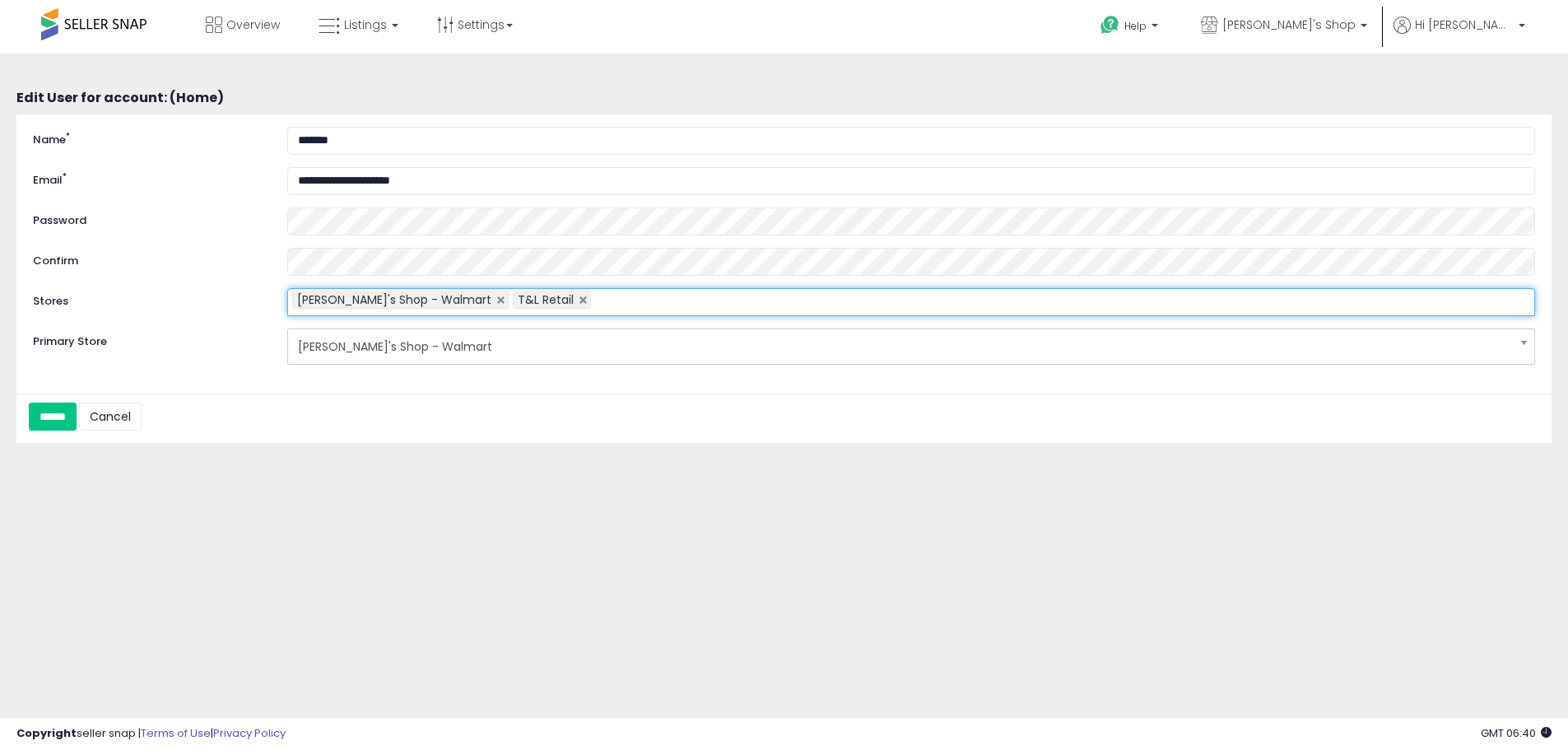
click at [376, 350] on span "[PERSON_NAME]'s Shop - Walmart" at bounding box center [901, 347] width 1205 height 28
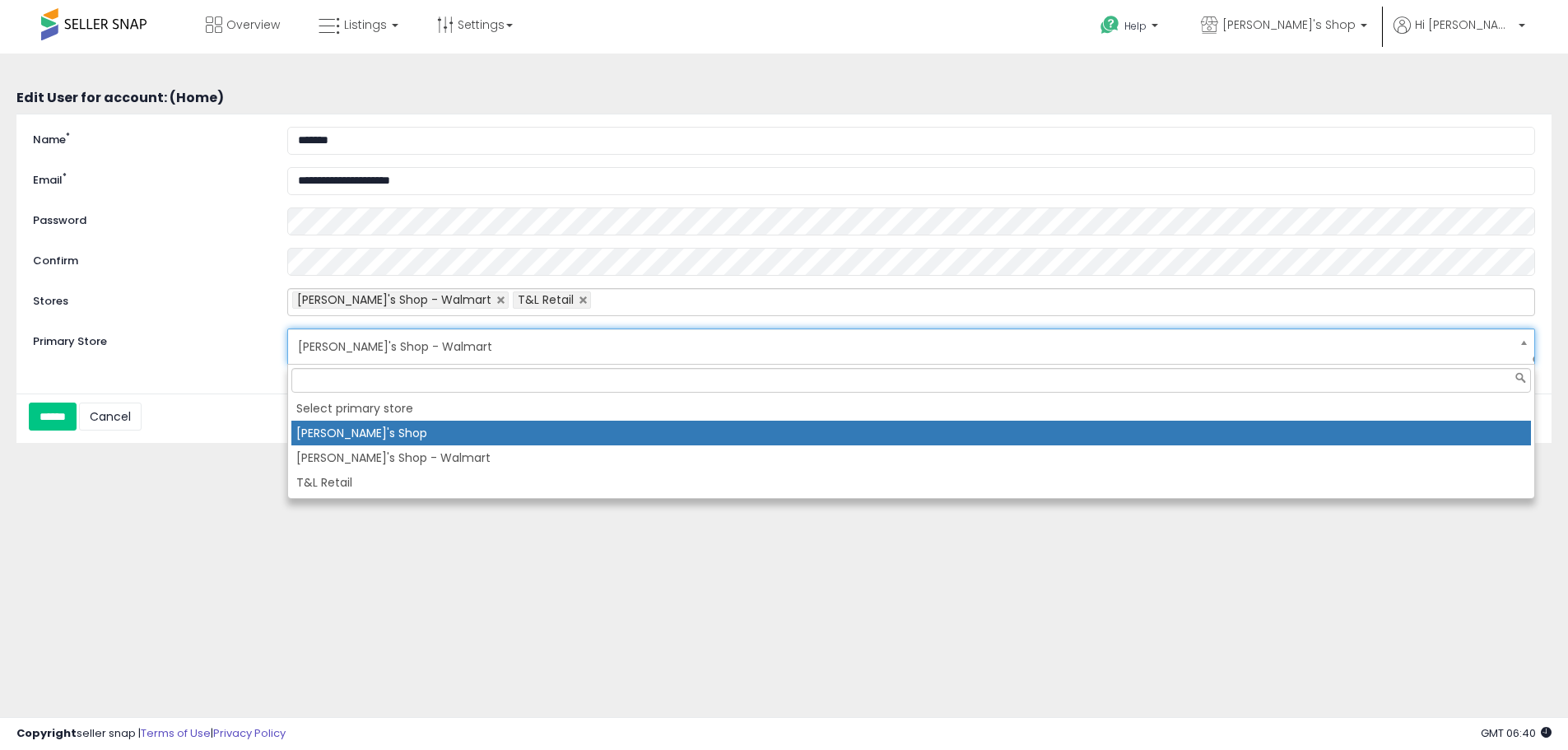
click at [384, 424] on li "[PERSON_NAME]'s Shop" at bounding box center [911, 433] width 1240 height 25
click at [368, 355] on span "[PERSON_NAME]'s Shop" at bounding box center [901, 347] width 1205 height 28
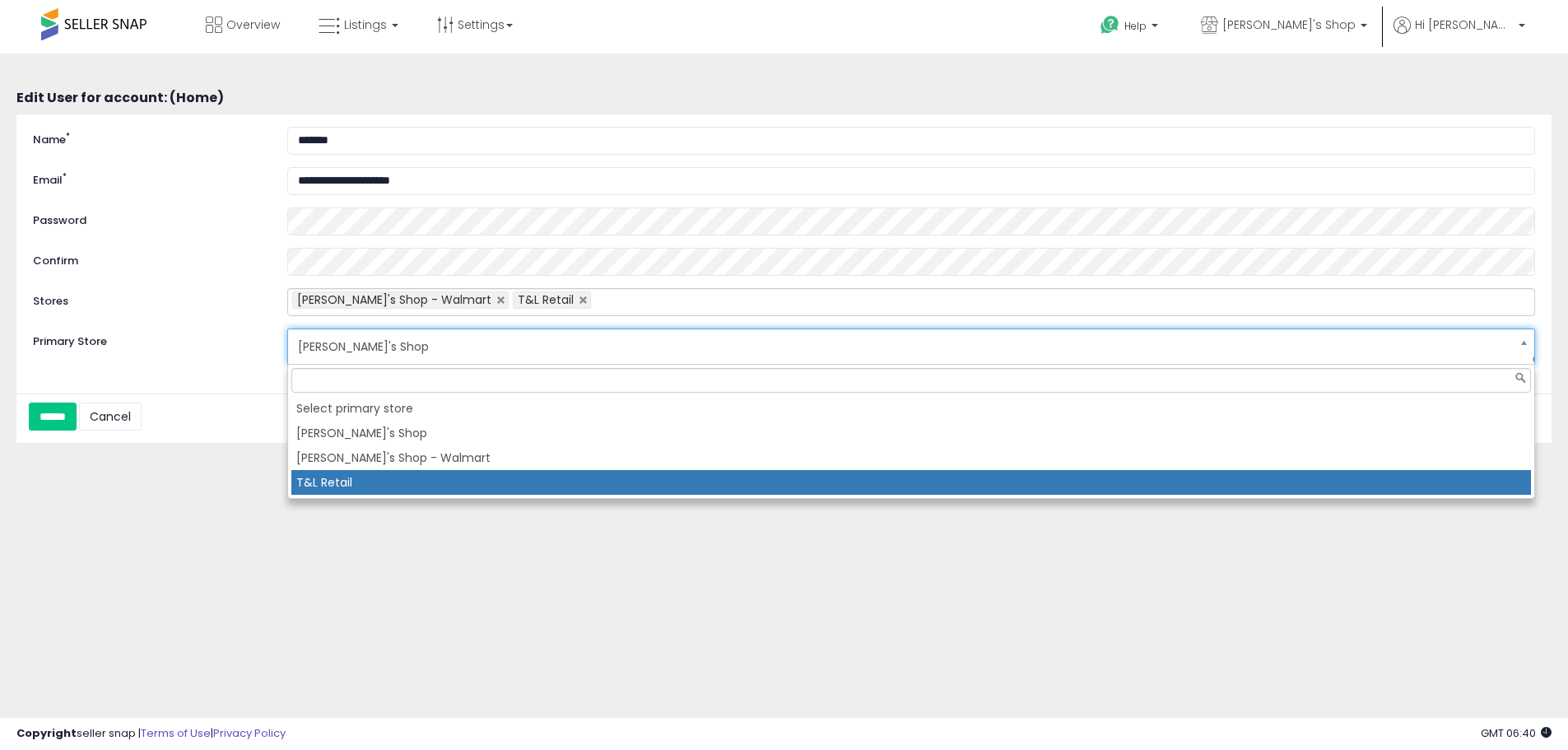
click at [369, 484] on li "T&L Retail" at bounding box center [911, 482] width 1240 height 25
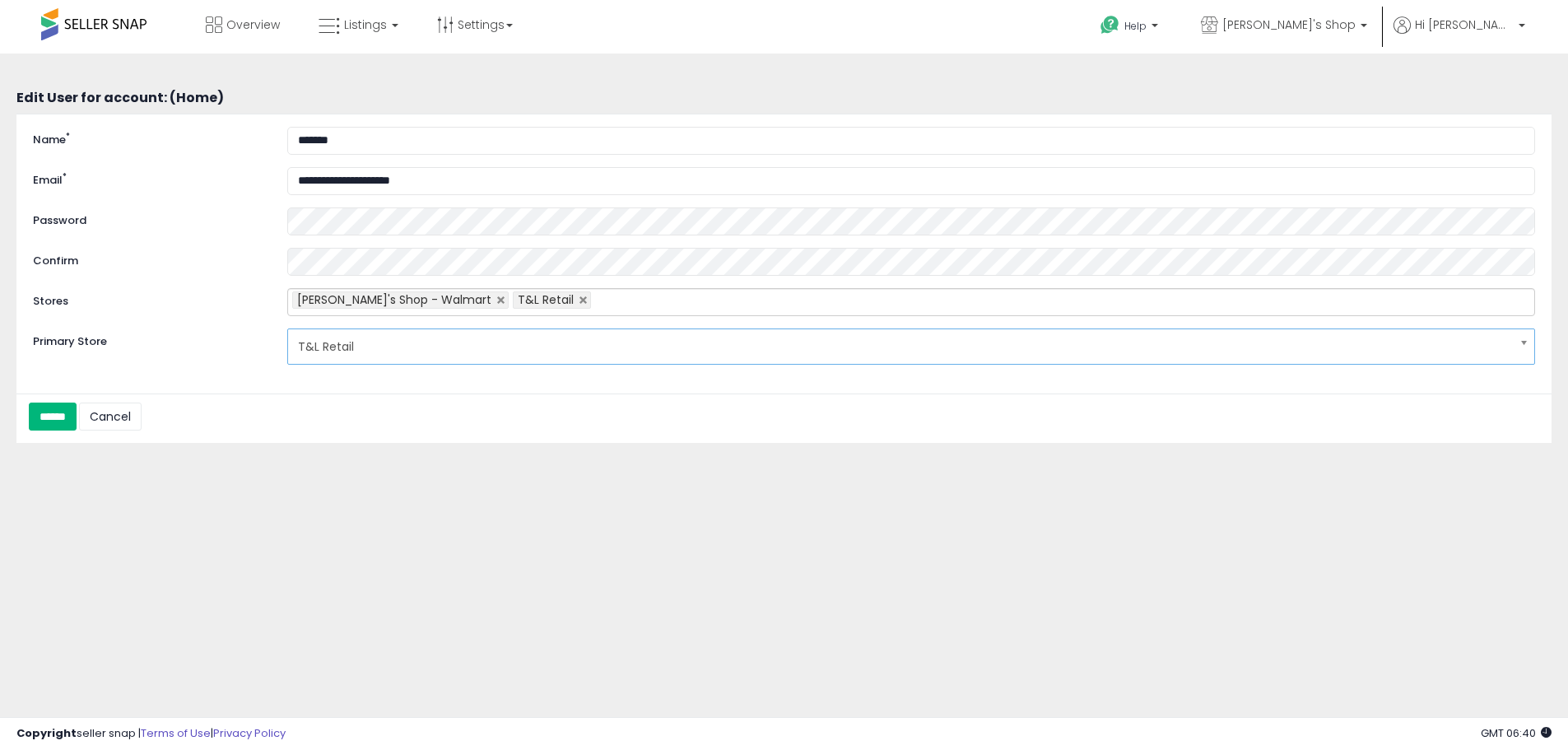
click at [72, 424] on input "******" at bounding box center [53, 416] width 48 height 28
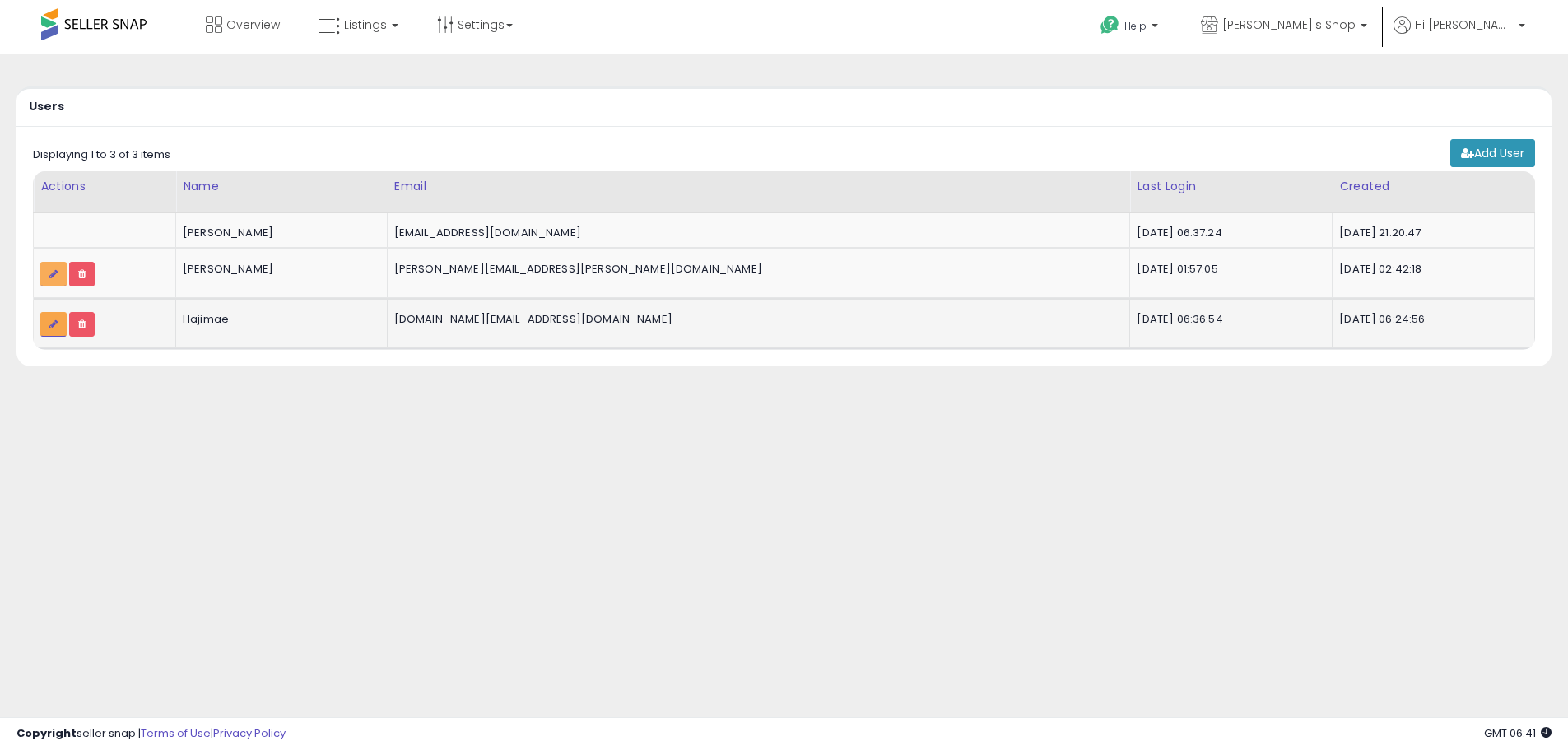
click at [52, 324] on icon at bounding box center [53, 324] width 8 height 10
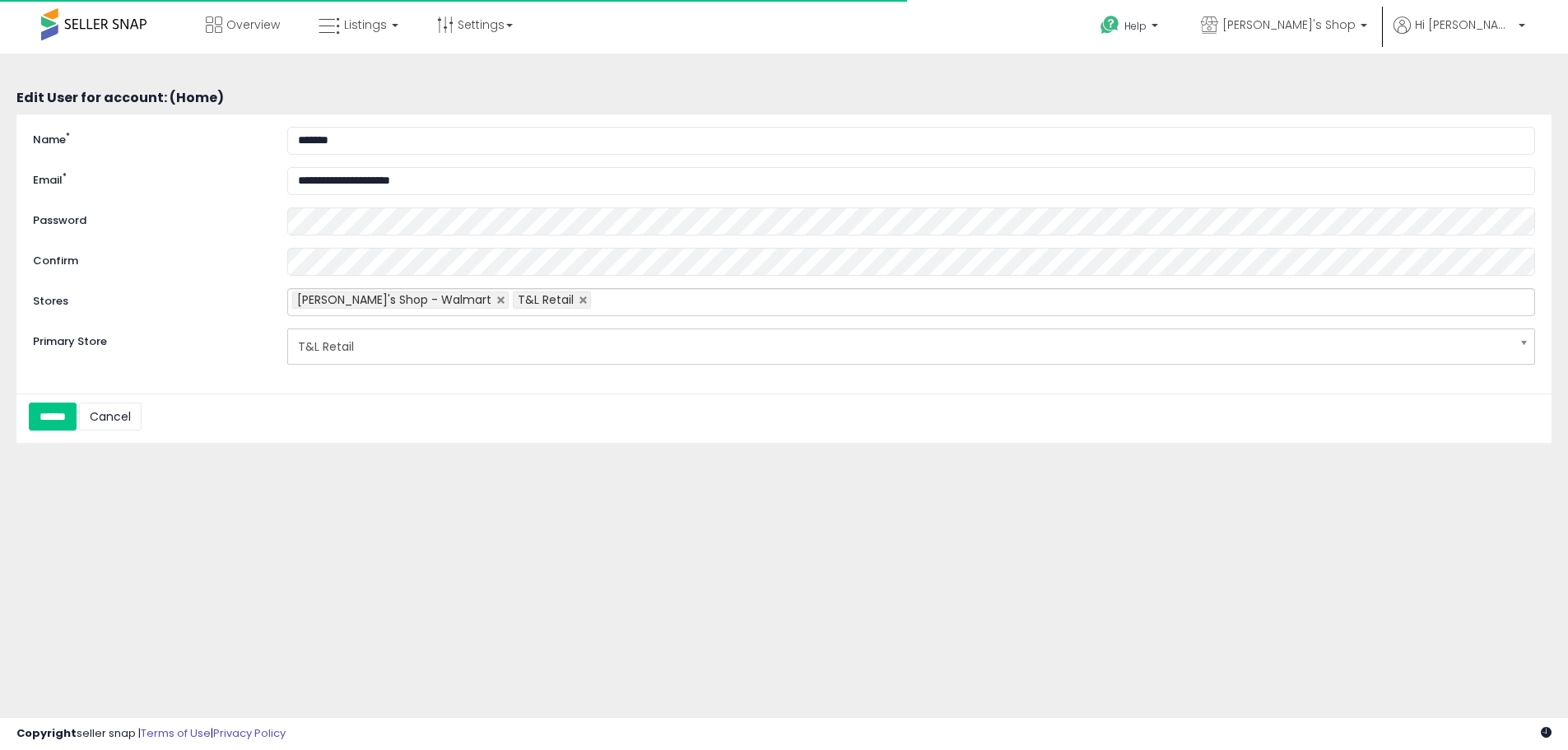
click at [440, 359] on span "T&L Retail" at bounding box center [901, 347] width 1205 height 28
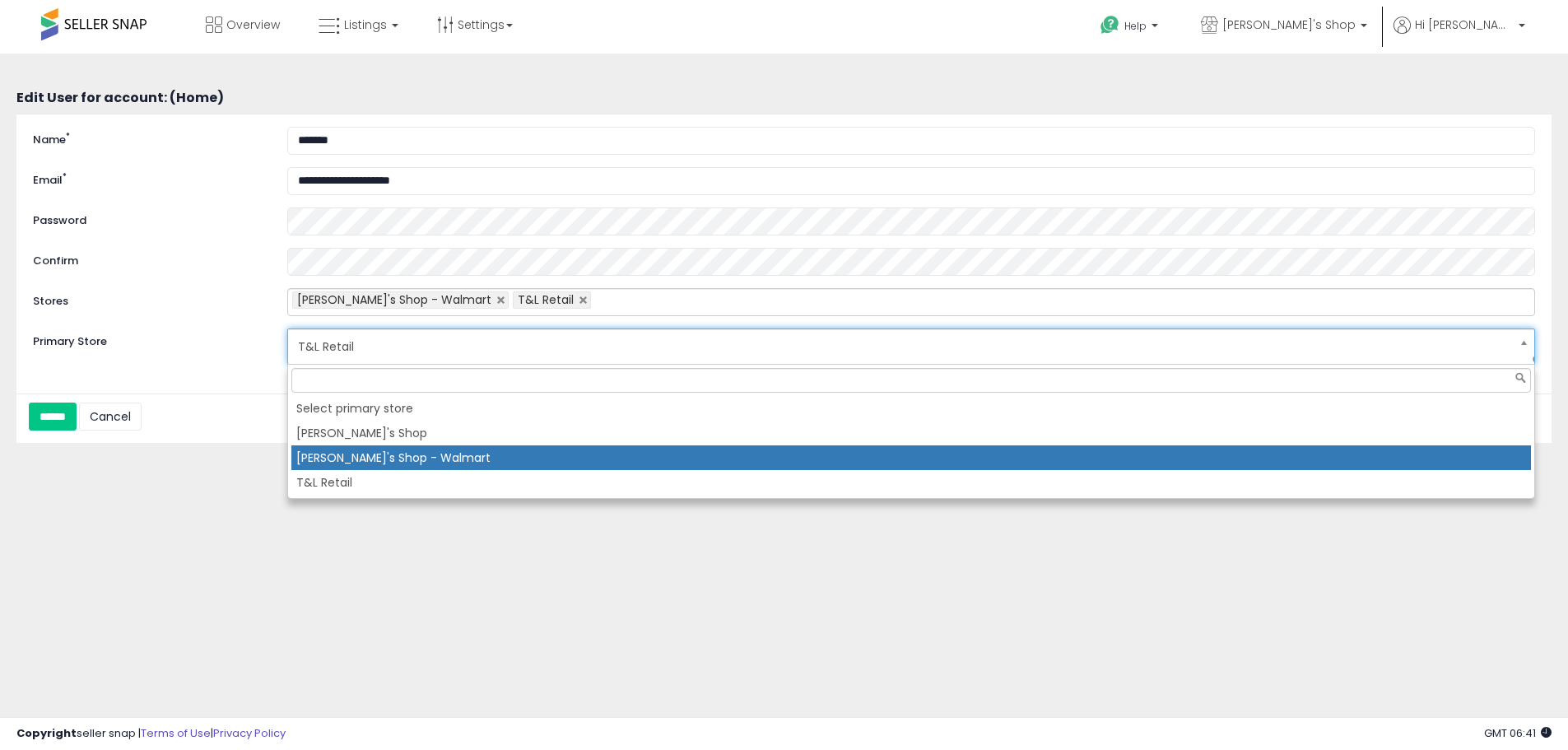
click at [447, 453] on li "[PERSON_NAME]'s Shop - Walmart" at bounding box center [911, 457] width 1240 height 25
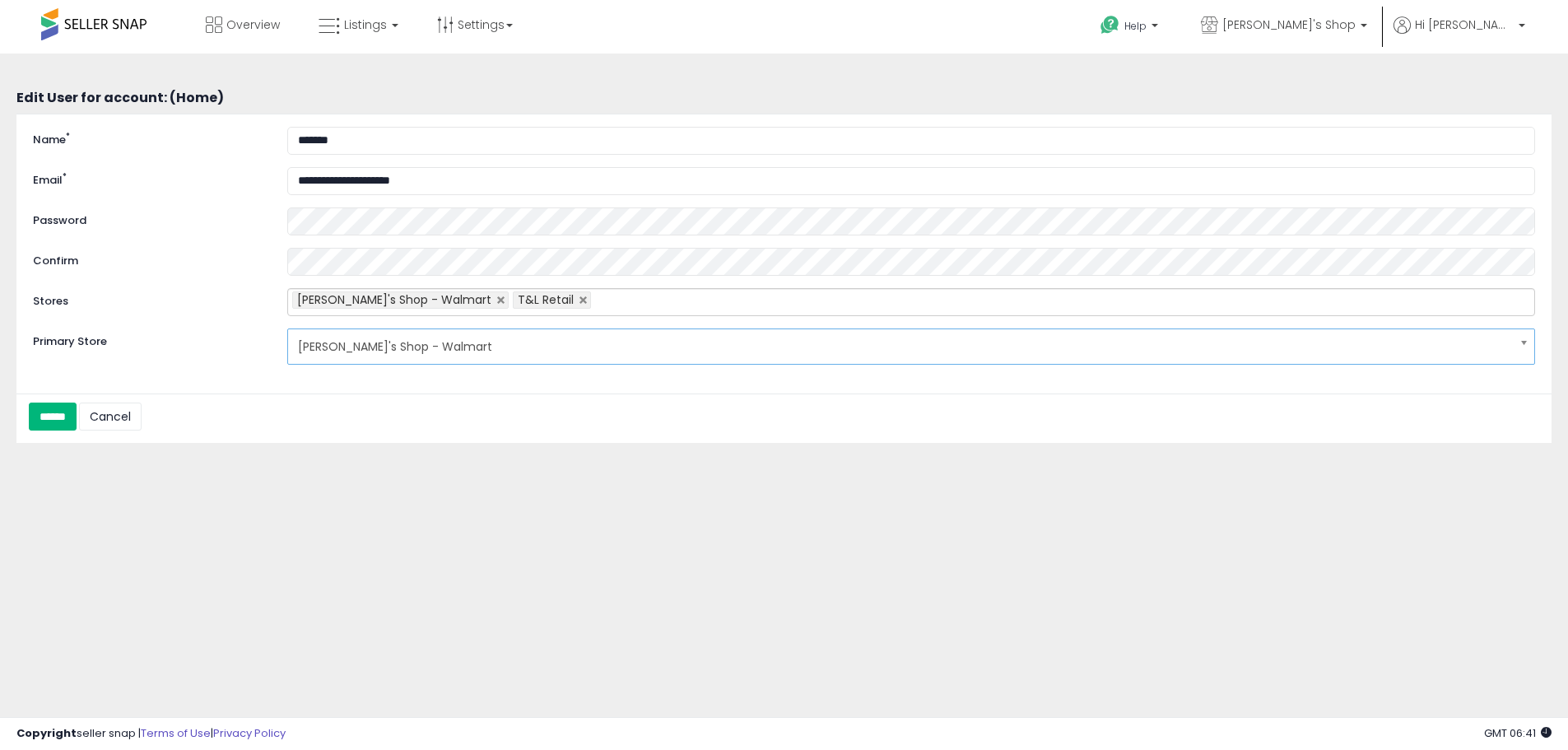
click at [64, 419] on input "******" at bounding box center [53, 416] width 48 height 28
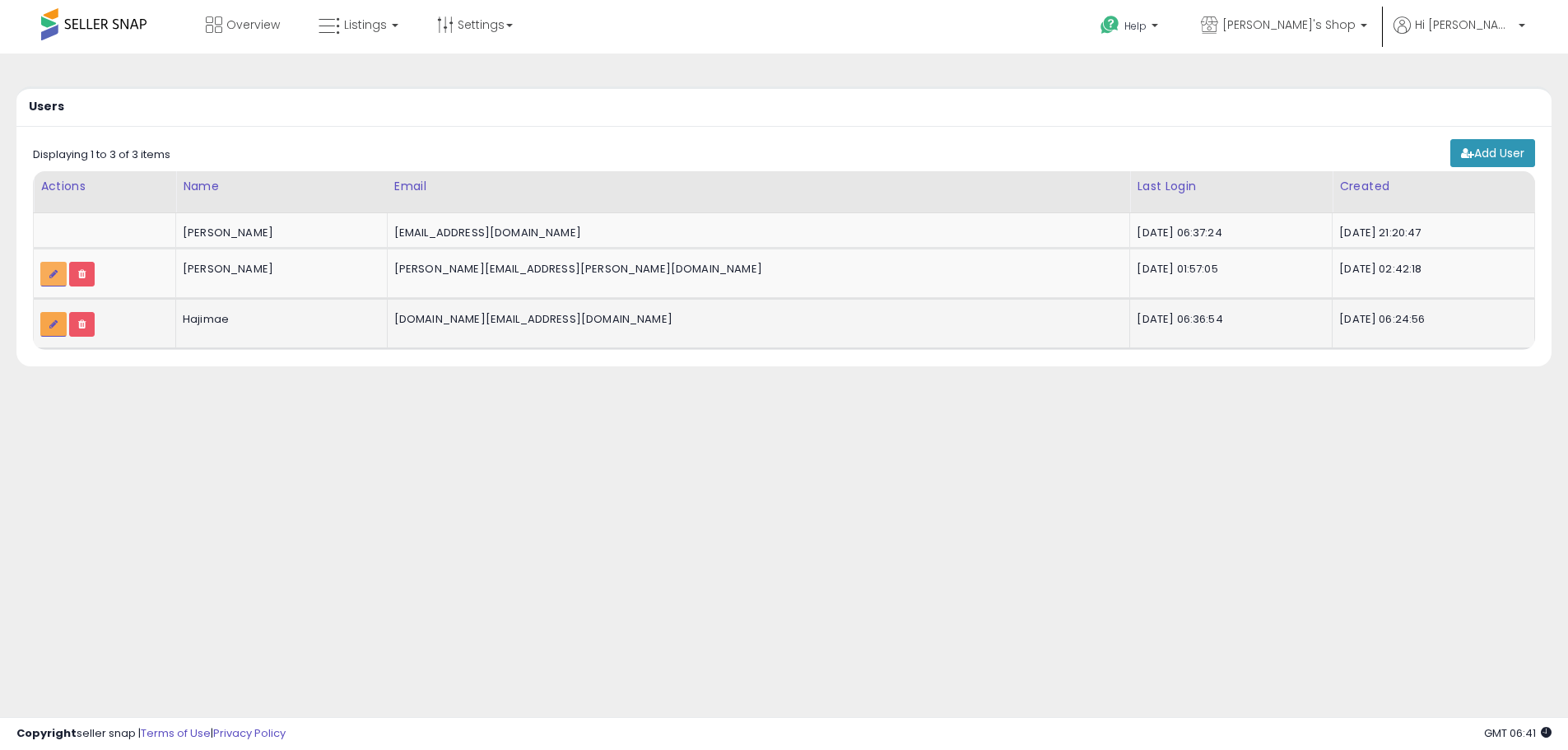
click at [42, 319] on link at bounding box center [54, 324] width 26 height 25
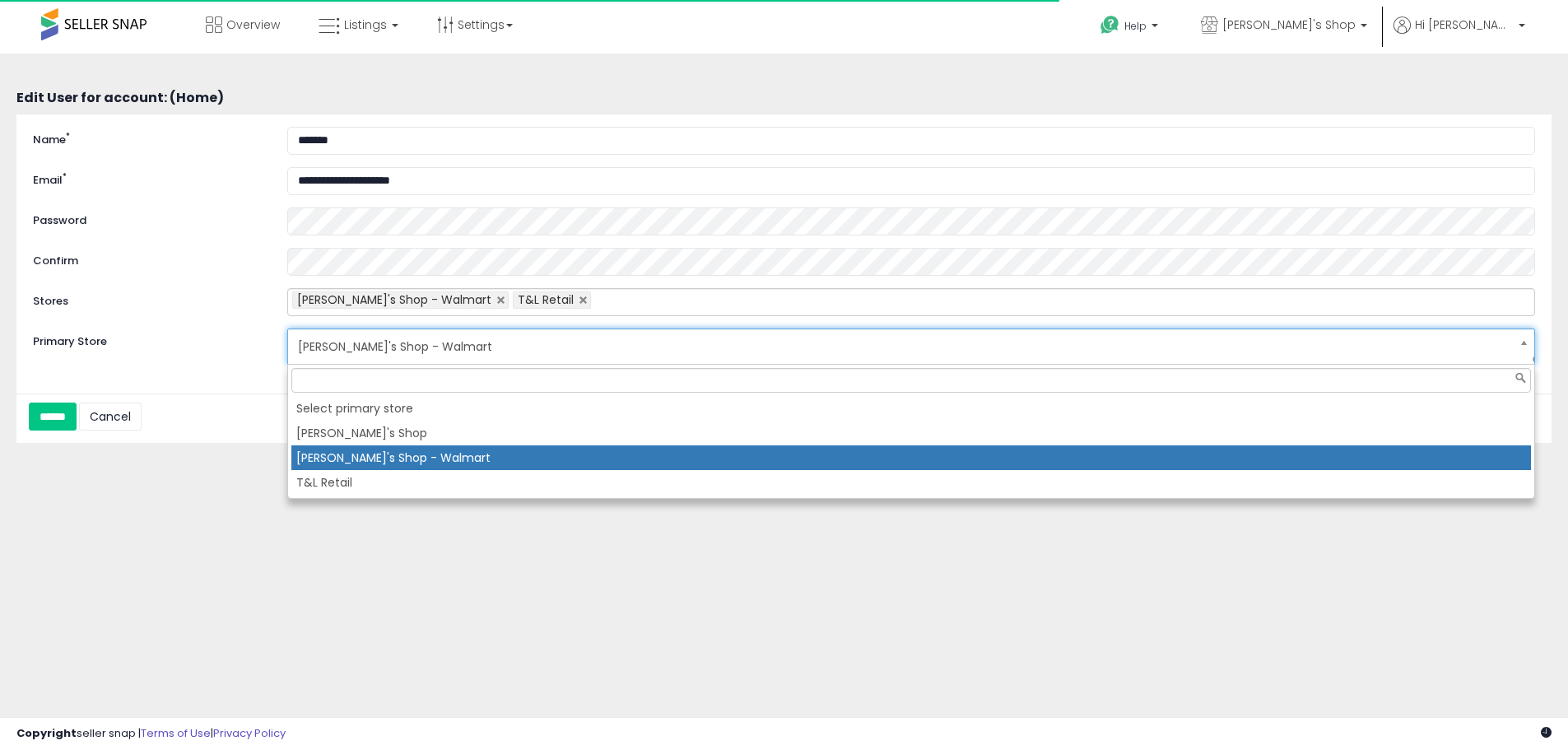
click at [412, 349] on span "[PERSON_NAME]'s Shop - Walmart" at bounding box center [901, 347] width 1205 height 28
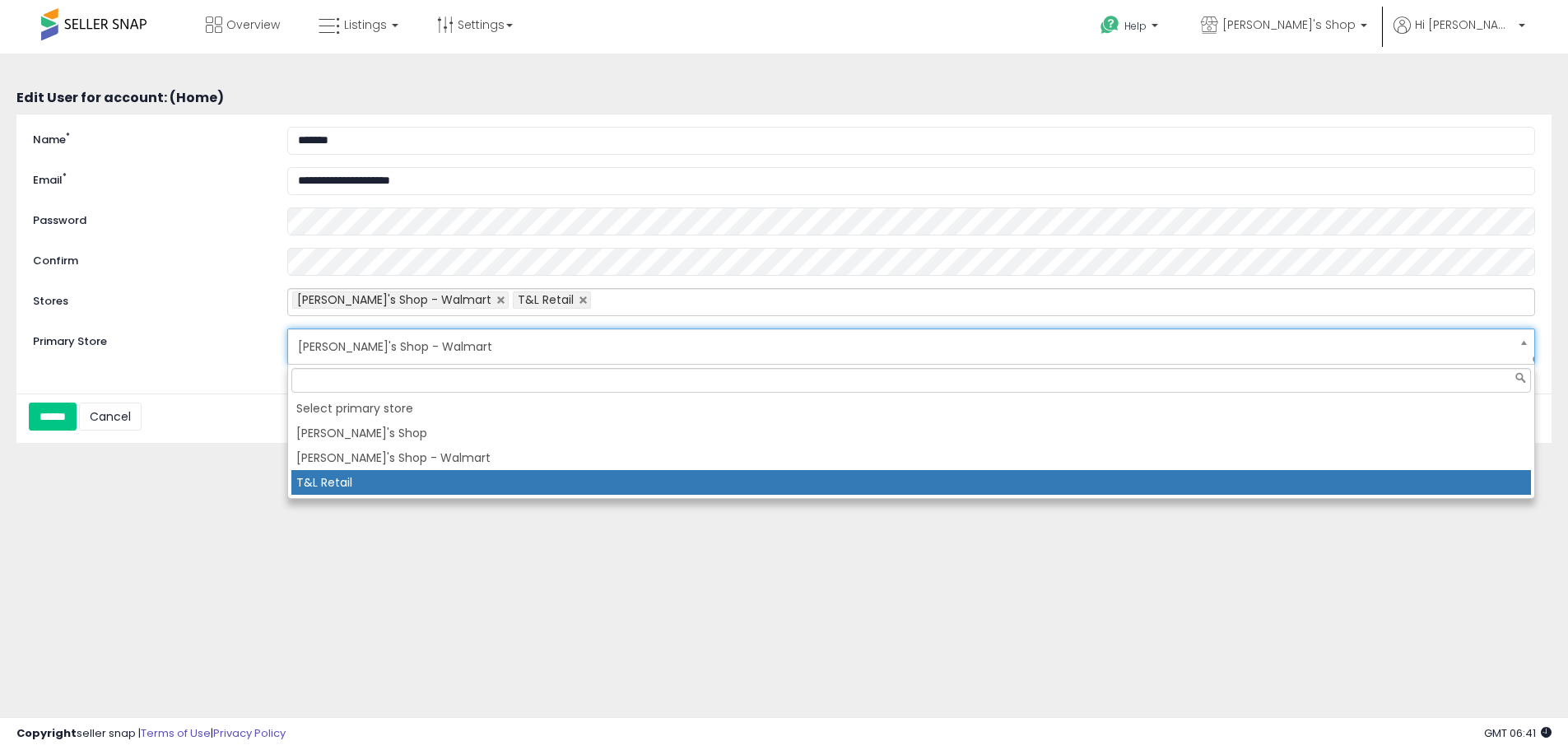
click at [400, 471] on li "T&L Retail" at bounding box center [911, 482] width 1240 height 25
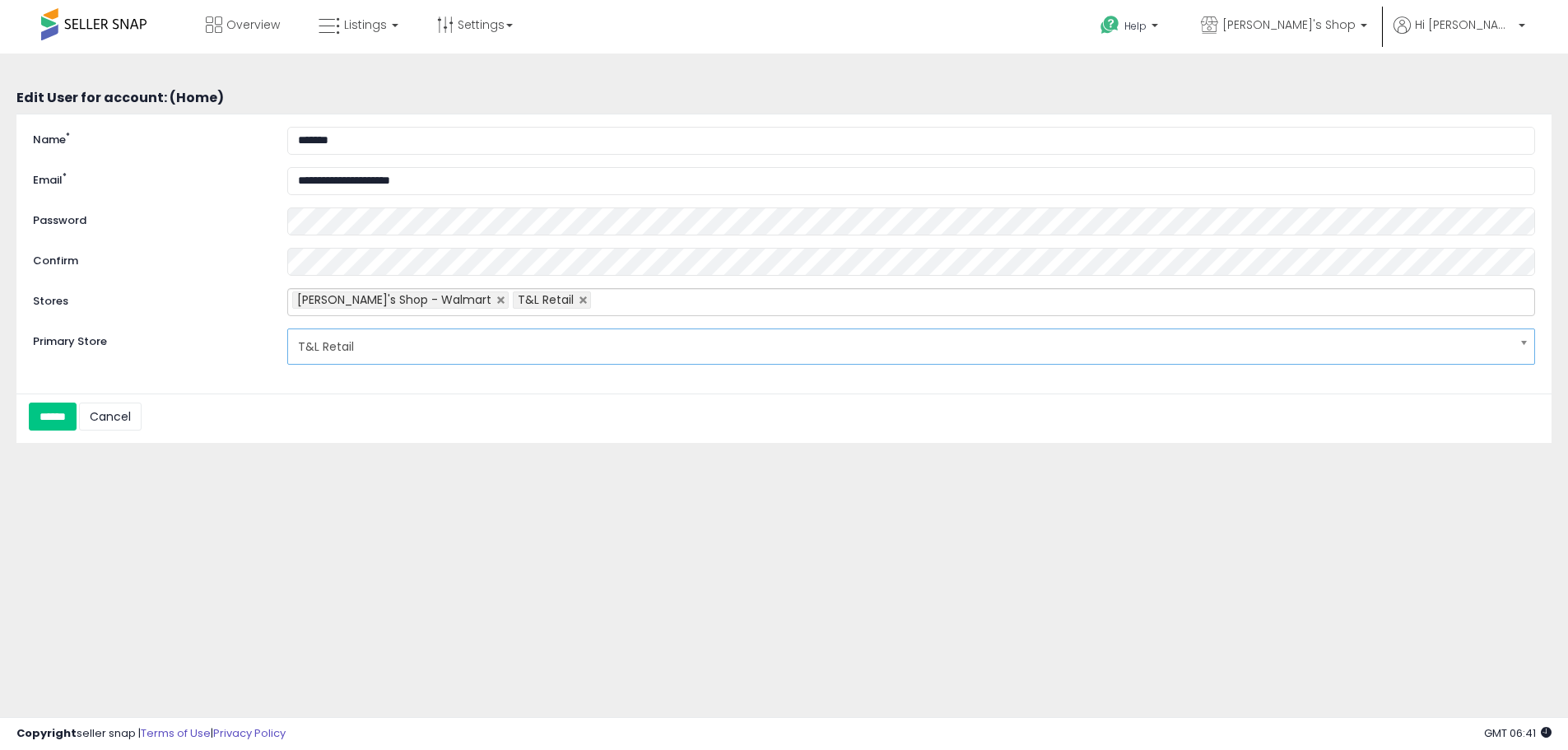
click at [579, 297] on ul "[PERSON_NAME]'s Shop - Walmart T&L Retail" at bounding box center [911, 302] width 1248 height 28
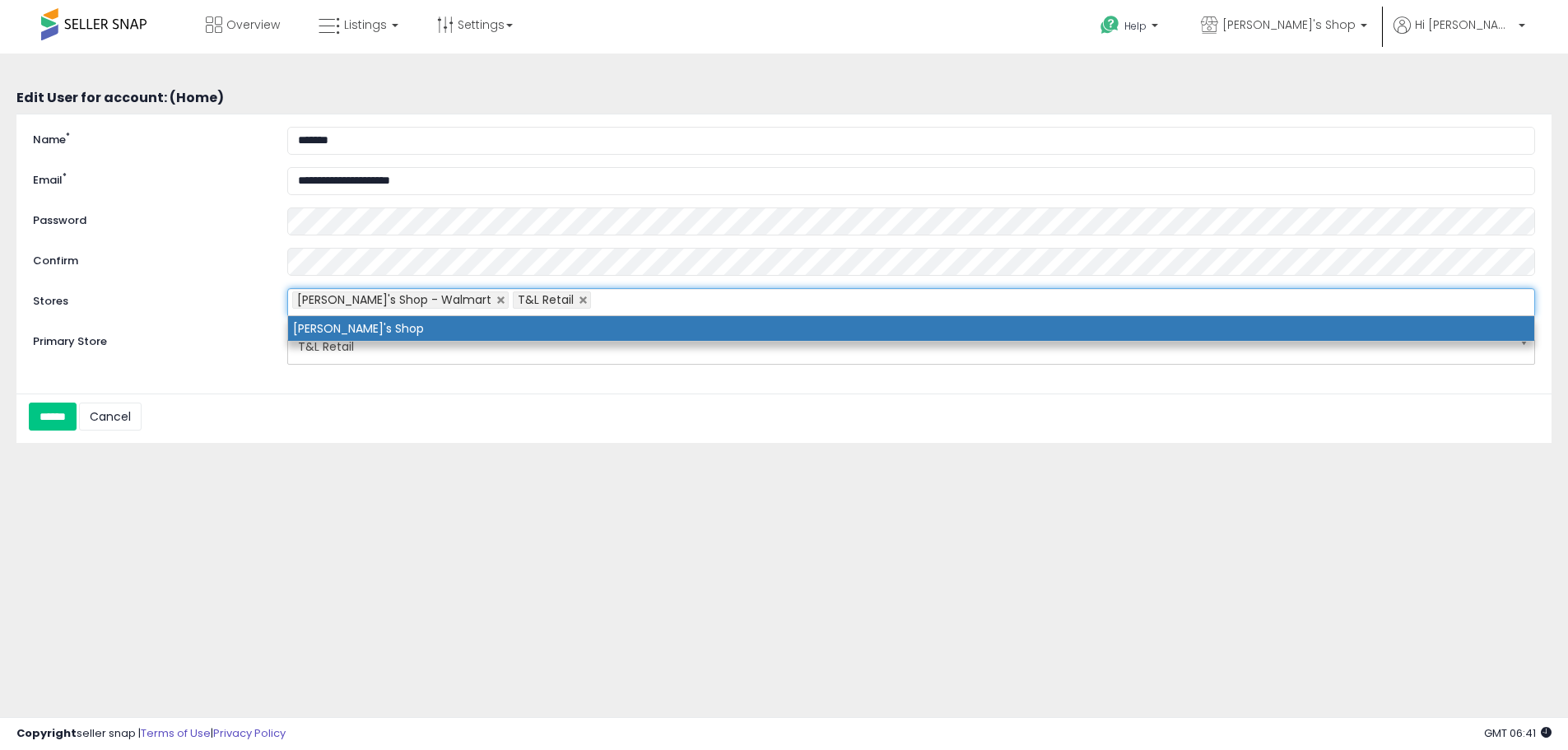
click at [417, 327] on li "[PERSON_NAME]'s Shop" at bounding box center [911, 328] width 1247 height 25
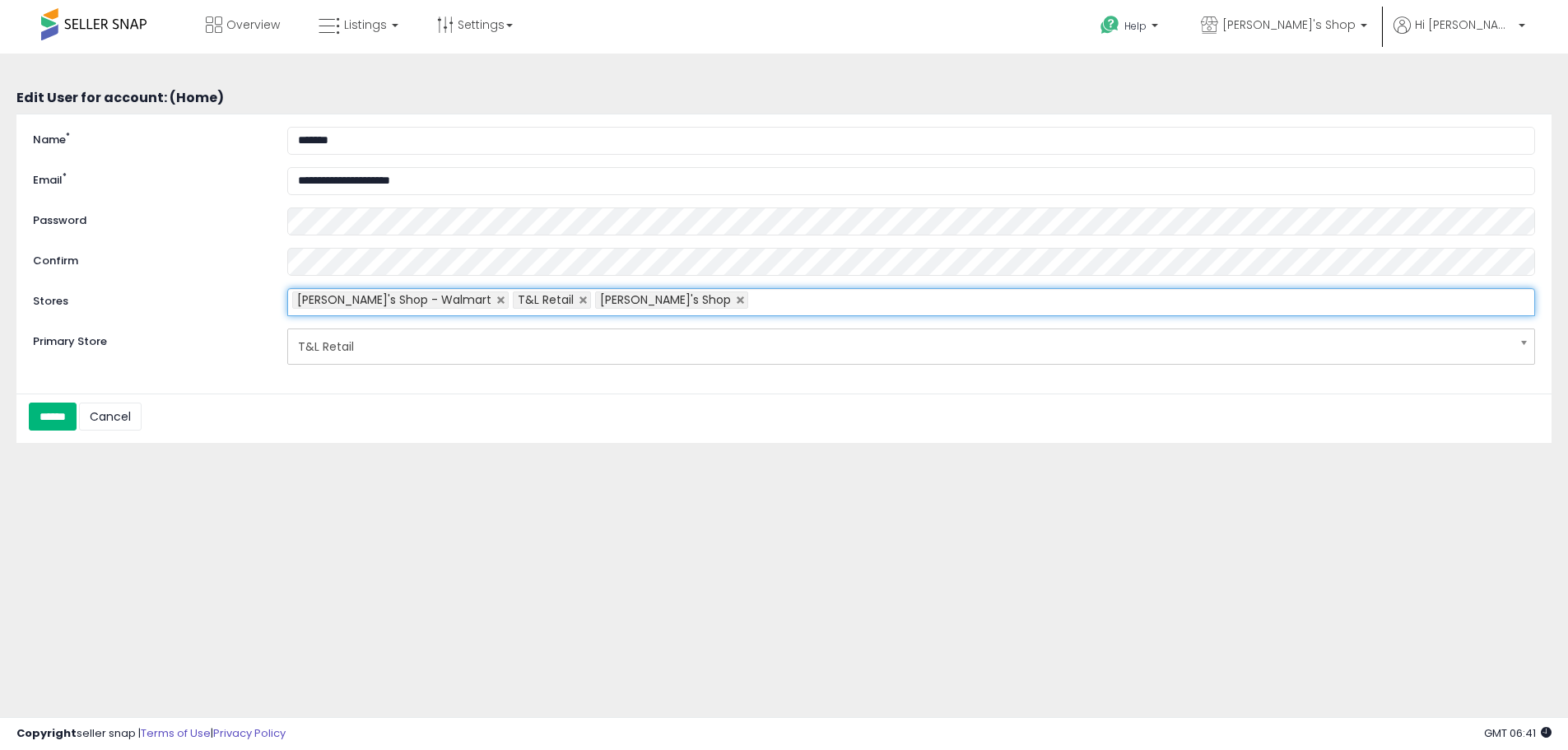
click at [73, 408] on input "******" at bounding box center [53, 416] width 48 height 28
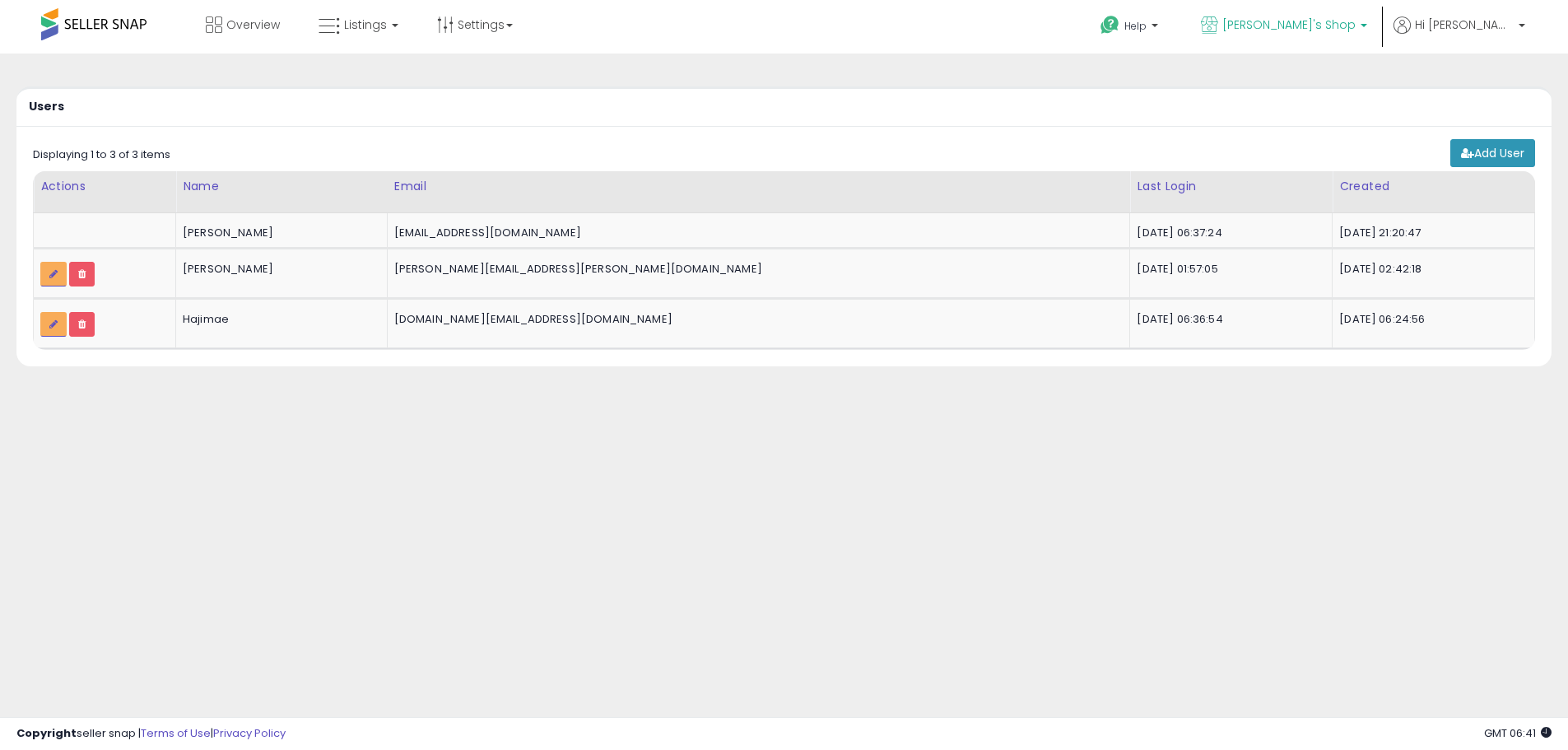
click at [1356, 29] on span "[PERSON_NAME]'s Shop" at bounding box center [1289, 25] width 133 height 17
click at [1496, 20] on span "Hi [PERSON_NAME]" at bounding box center [1465, 25] width 99 height 17
click at [1488, 86] on link "Account" at bounding box center [1488, 87] width 43 height 16
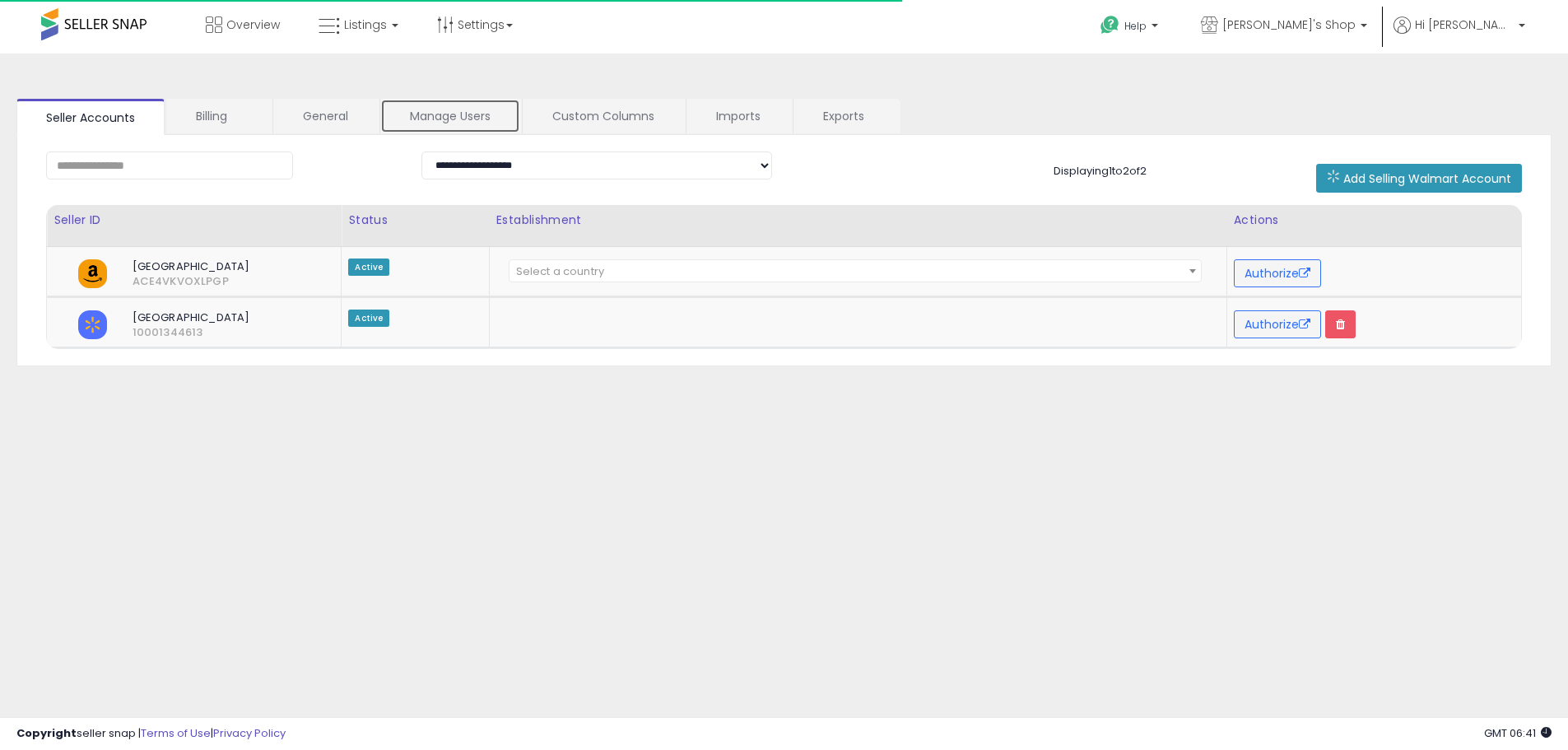
click at [450, 128] on link "Manage Users" at bounding box center [450, 116] width 140 height 34
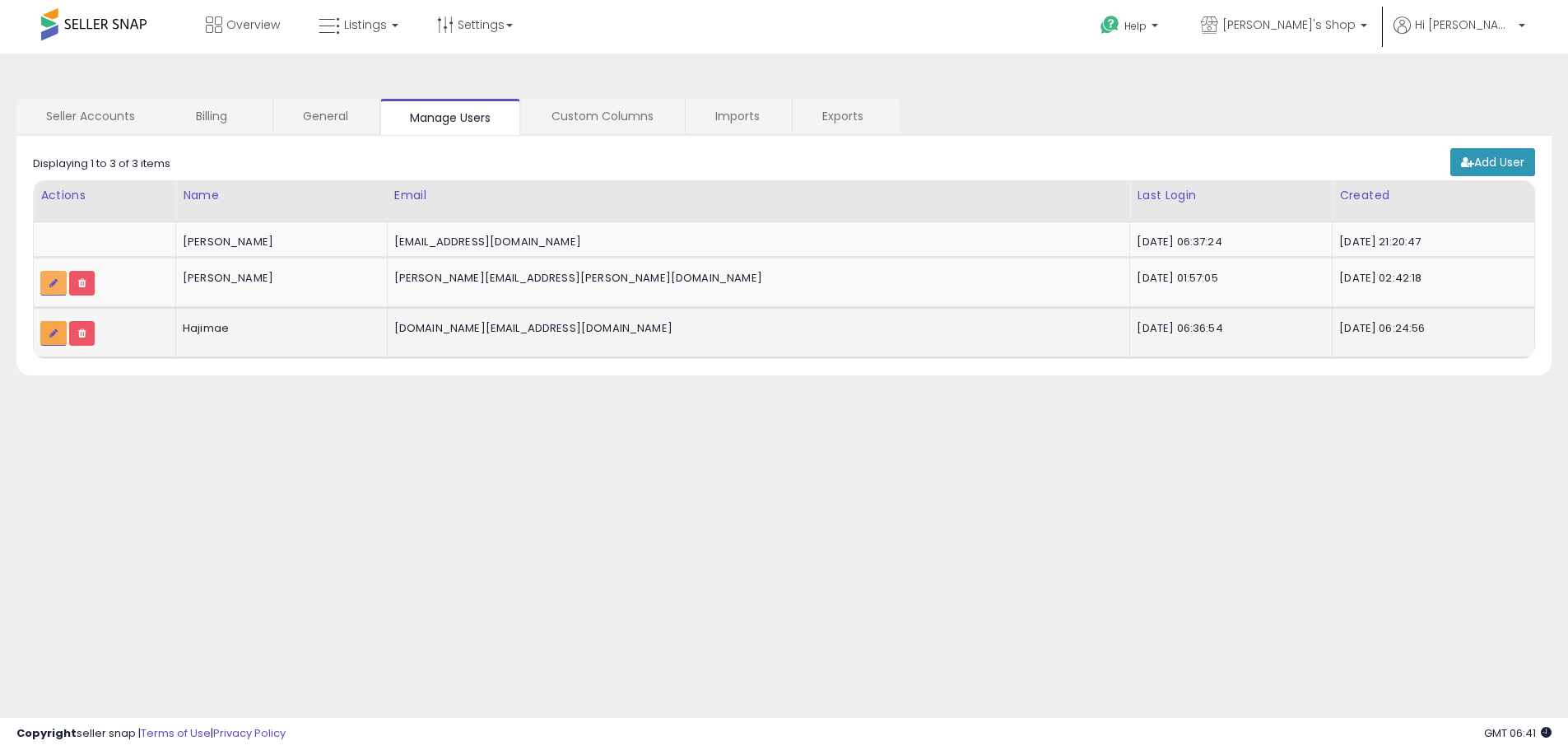
click at [57, 332] on icon at bounding box center [53, 333] width 8 height 10
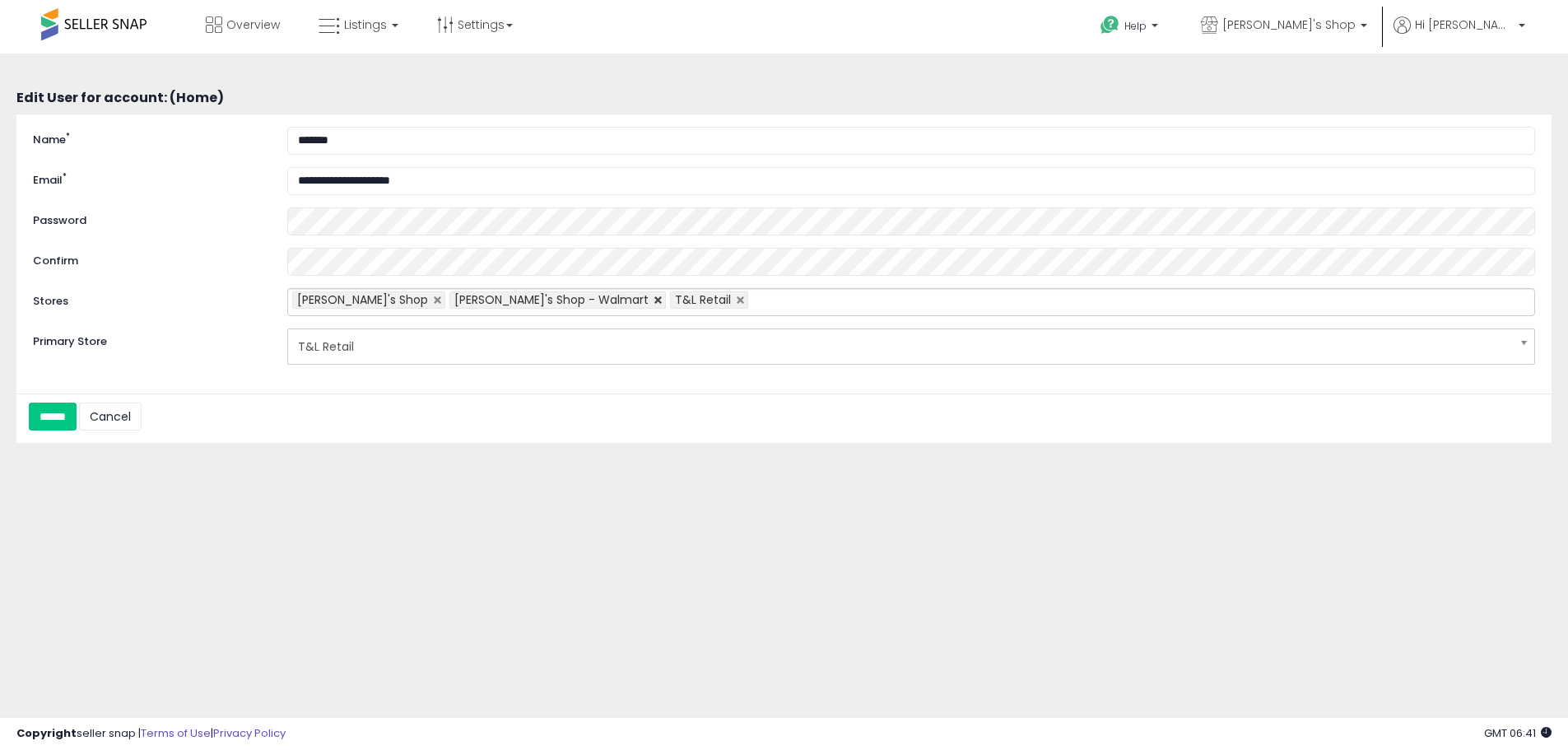
click at [652, 301] on link at bounding box center [657, 300] width 10 height 8
click at [77, 416] on input "******" at bounding box center [53, 416] width 48 height 28
